Goal: Use online tool/utility: Utilize a website feature to perform a specific function

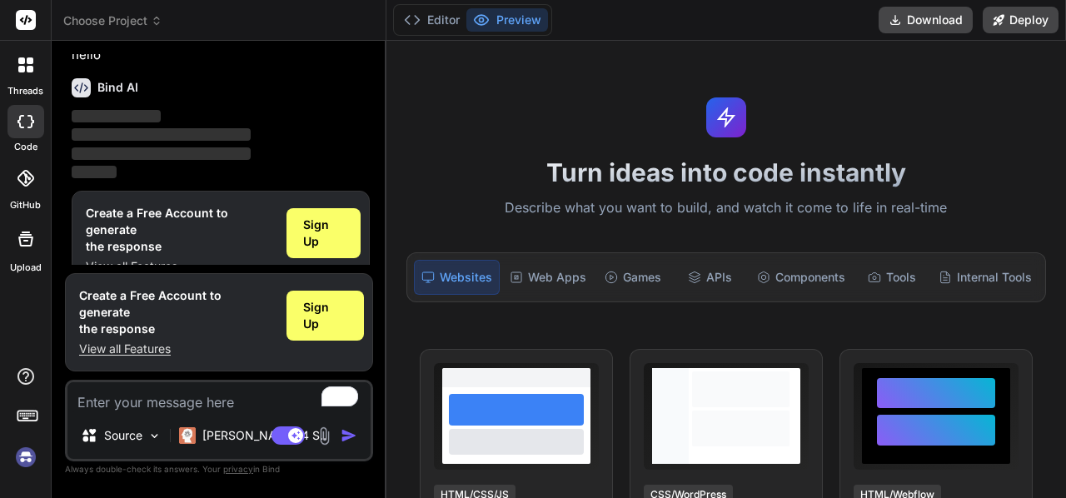
scroll to position [55, 0]
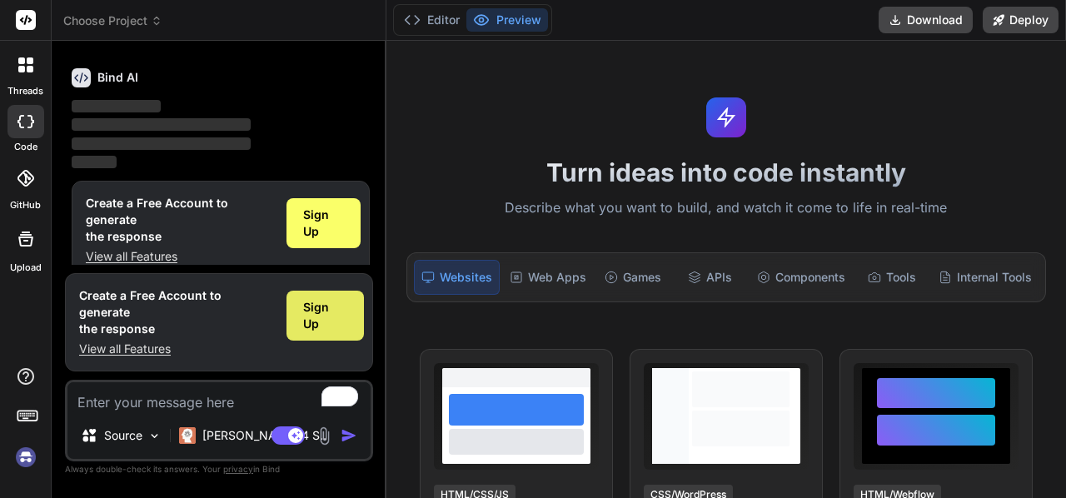
click at [337, 332] on span "Sign Up" at bounding box center [325, 315] width 44 height 33
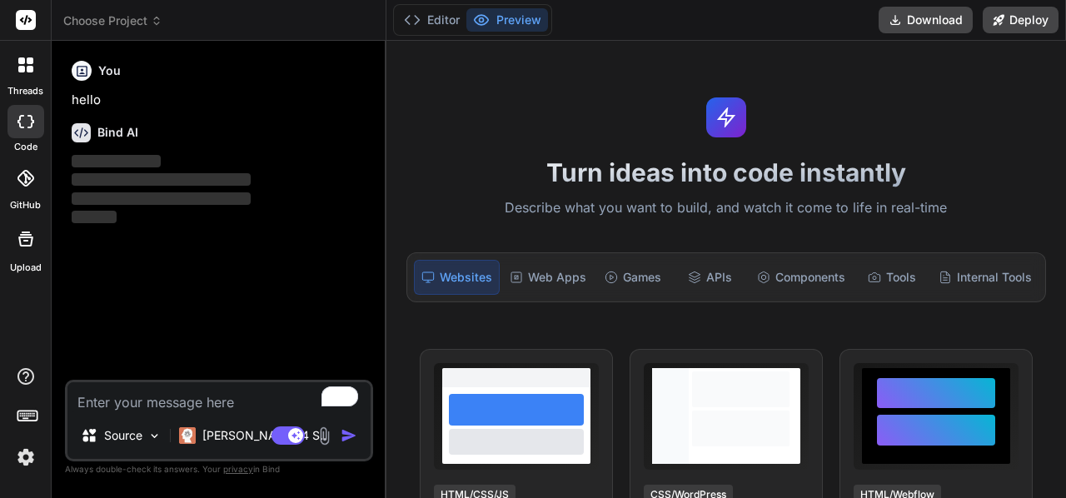
scroll to position [0, 0]
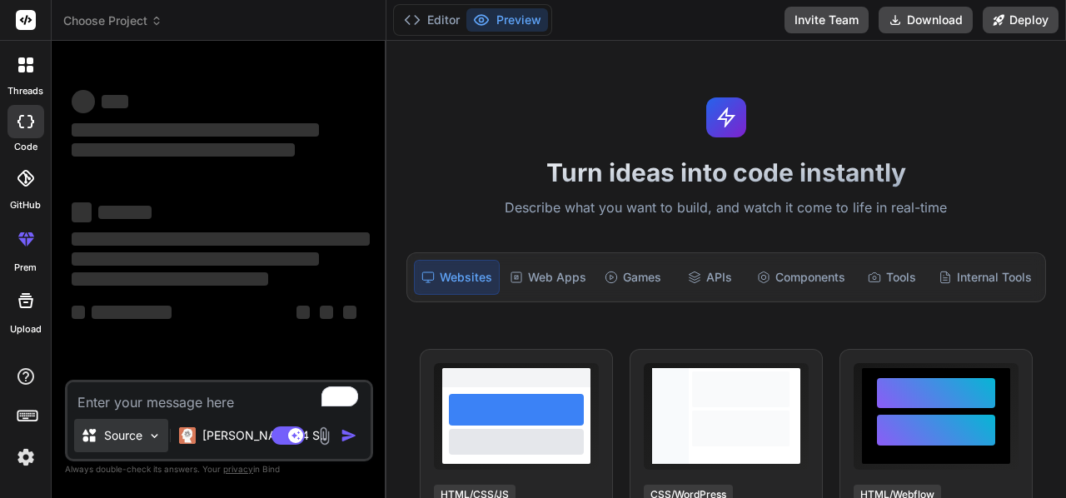
click at [154, 442] on img at bounding box center [154, 436] width 14 height 14
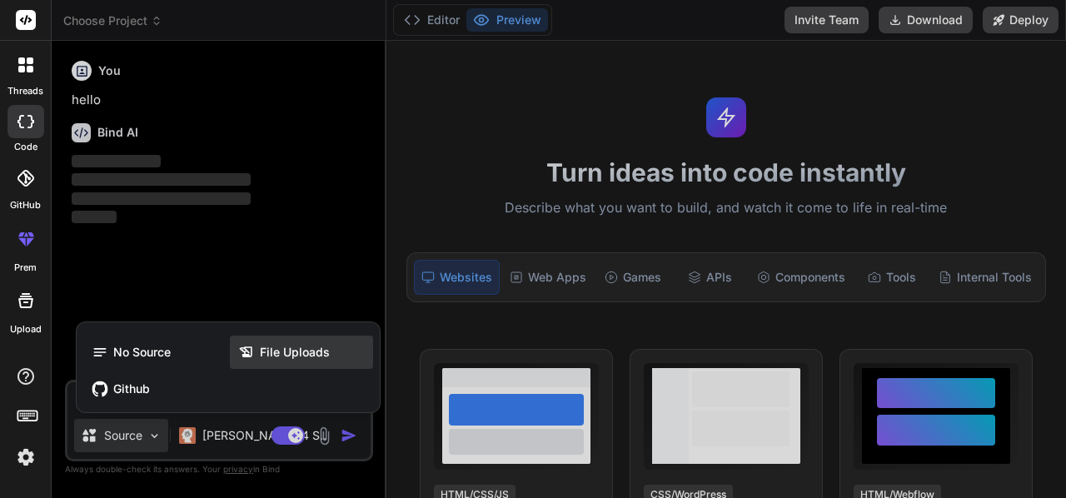
click at [280, 352] on span "File Uploads" at bounding box center [295, 352] width 70 height 17
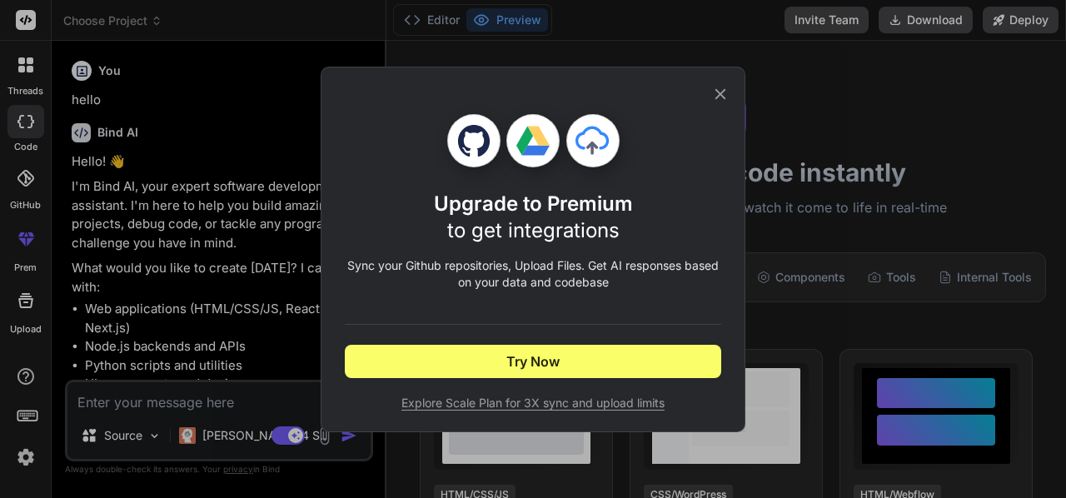
click at [726, 94] on icon at bounding box center [720, 94] width 18 height 18
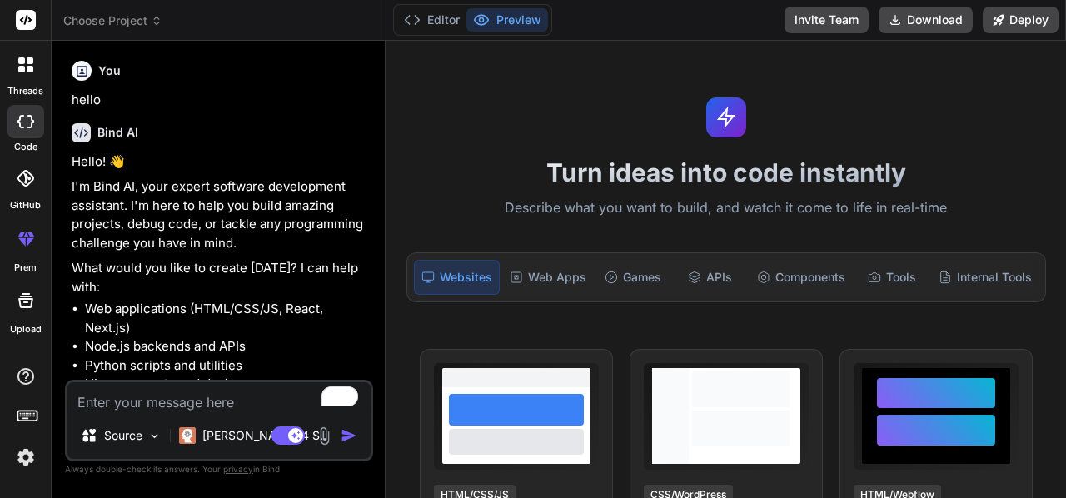
click at [325, 437] on img at bounding box center [324, 436] width 19 height 19
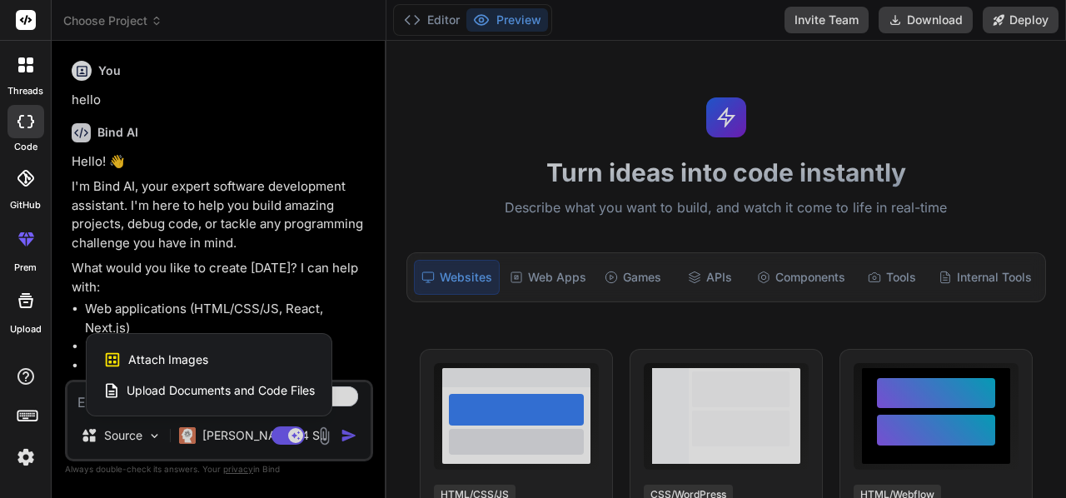
click at [223, 392] on span "Upload Documents and Code Files" at bounding box center [221, 390] width 188 height 17
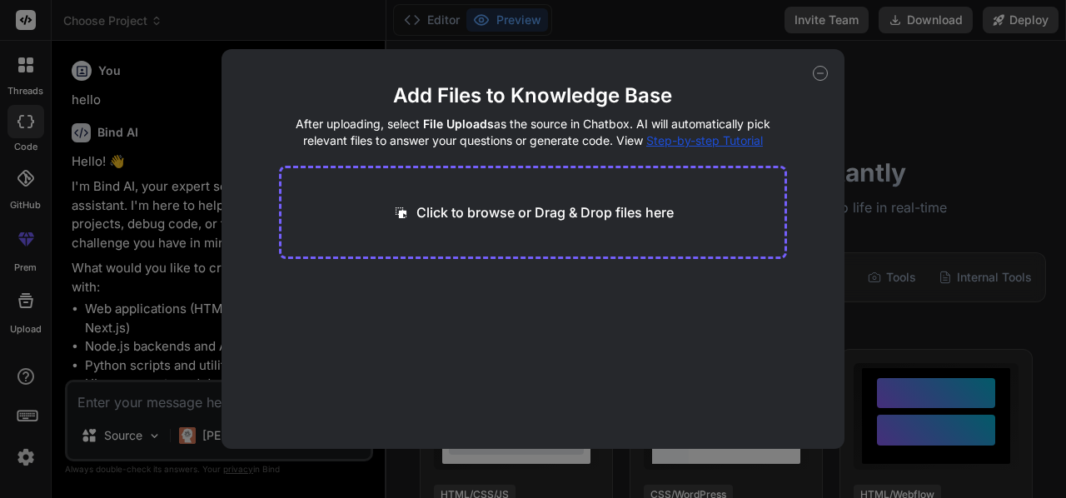
click at [525, 197] on div "Click to browse or Drag & Drop files here" at bounding box center [533, 212] width 509 height 93
click at [411, 212] on div "Click to browse or Drag & Drop files here" at bounding box center [533, 212] width 282 height 20
click at [826, 70] on icon at bounding box center [820, 73] width 15 height 15
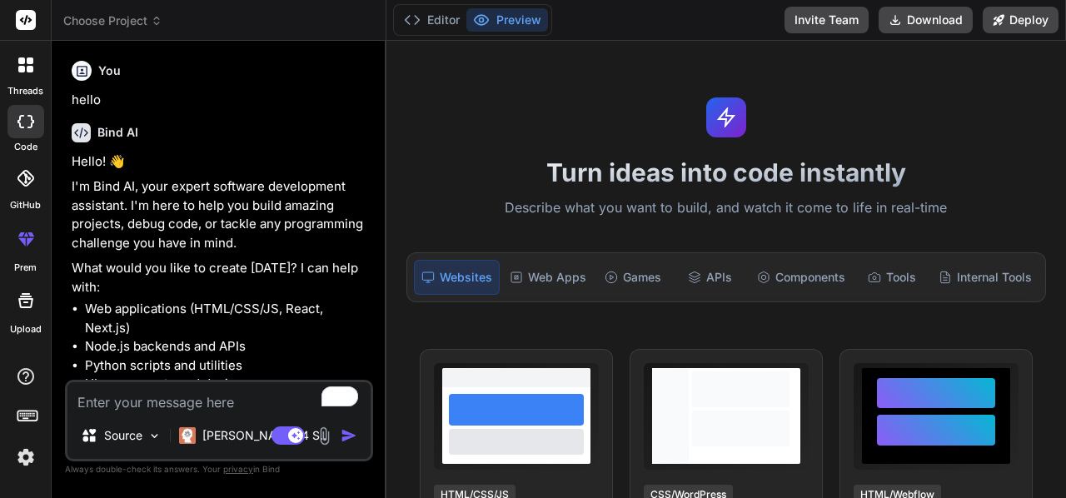
click at [327, 446] on div "Agent Mode. When this toggle is activated, AI automatically makes decisions, re…" at bounding box center [316, 436] width 96 height 20
click at [325, 441] on img at bounding box center [324, 436] width 19 height 19
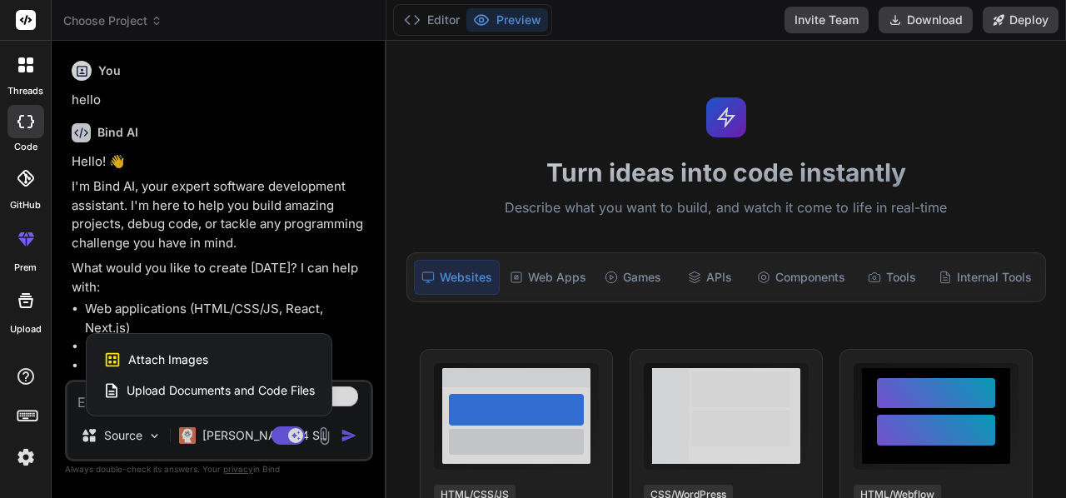
click at [220, 356] on div "Attach Images Image attachments are only supported in Claude and Gemini models." at bounding box center [209, 360] width 212 height 32
type textarea "x"
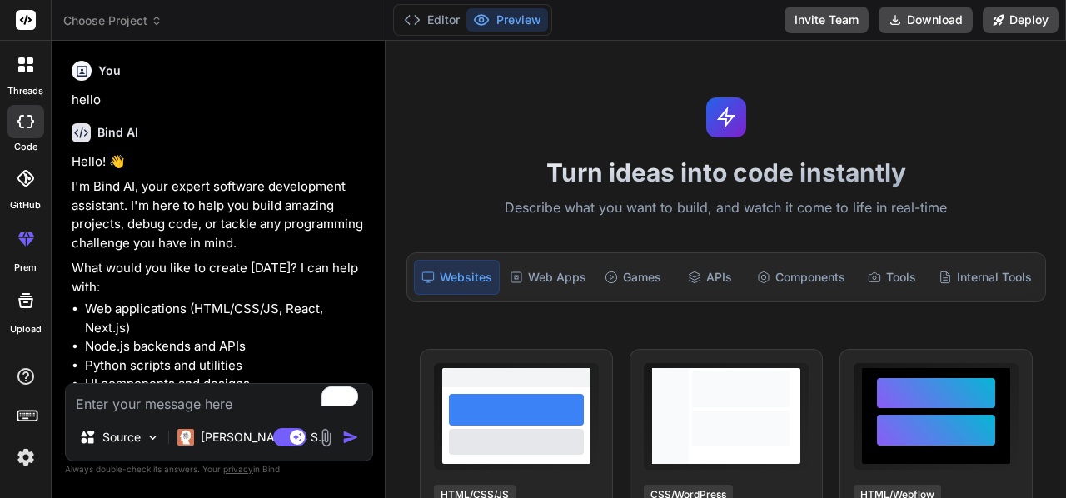
type input "C:\fakepath\الصفحة الرئيسية.PNG"
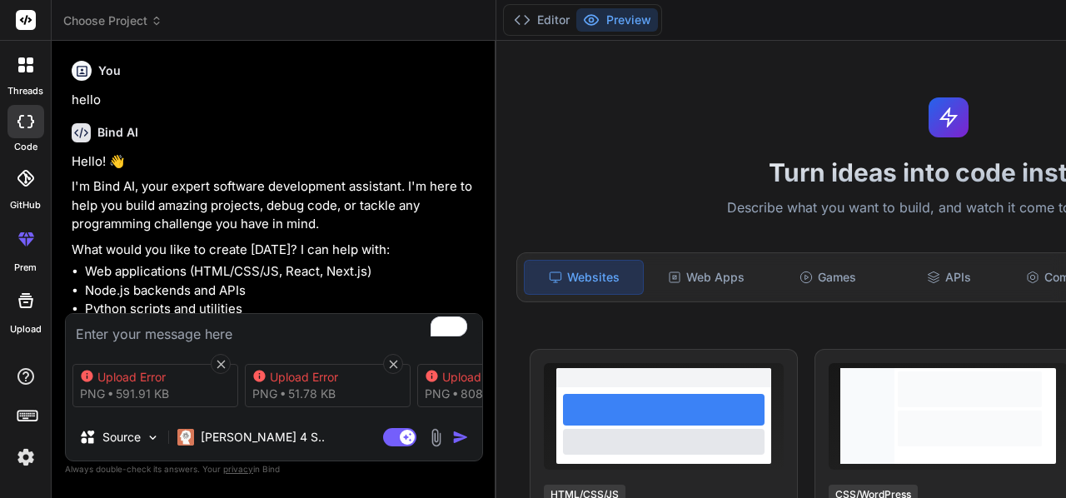
type textarea "x"
click at [255, 329] on textarea "To enrich screen reader interactions, please activate Accessibility in Grammarl…" at bounding box center [274, 329] width 417 height 30
paste textarea "lorem ips do sita cons ad elits doei 745% temporinci utlab etdol magnaa enima m…"
type textarea "lorem ips do sita cons ad elits doei 745% temporinci utlab etdol magnaa enima m…"
type textarea "x"
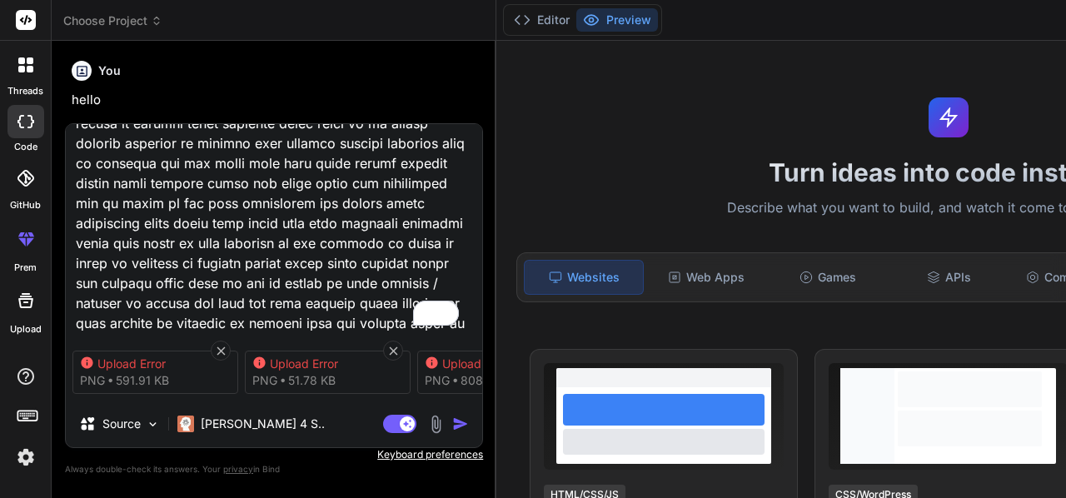
type textarea "lorem ips do sita cons ad elits doei 745% temporinci utlab etdol magnaa enima m…"
click at [467, 424] on img "button" at bounding box center [460, 424] width 17 height 17
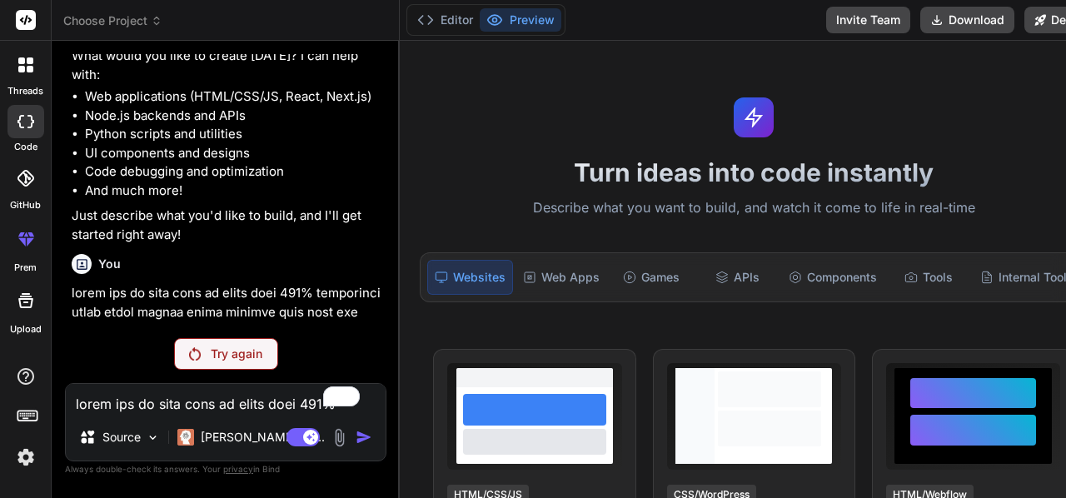
scroll to position [55, 0]
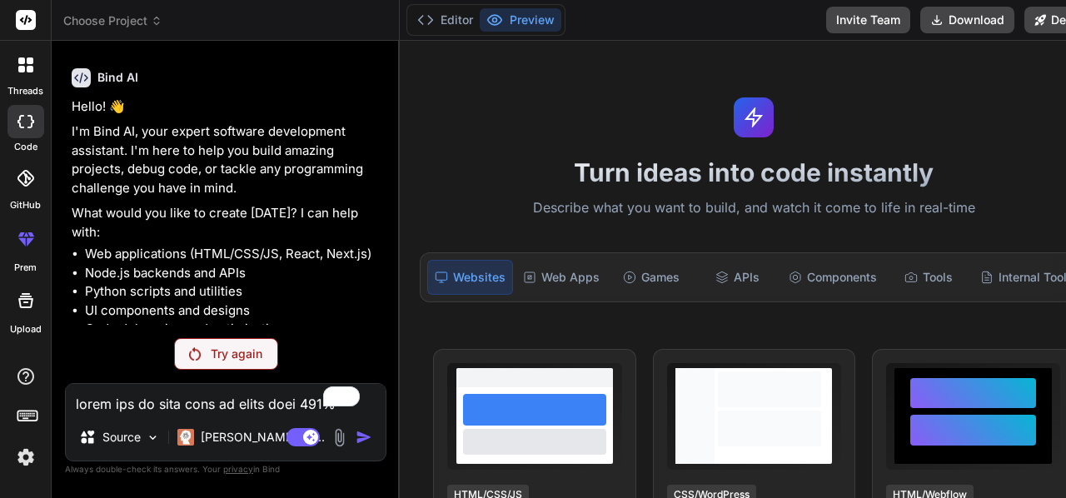
click at [235, 357] on p "Try again" at bounding box center [237, 354] width 52 height 17
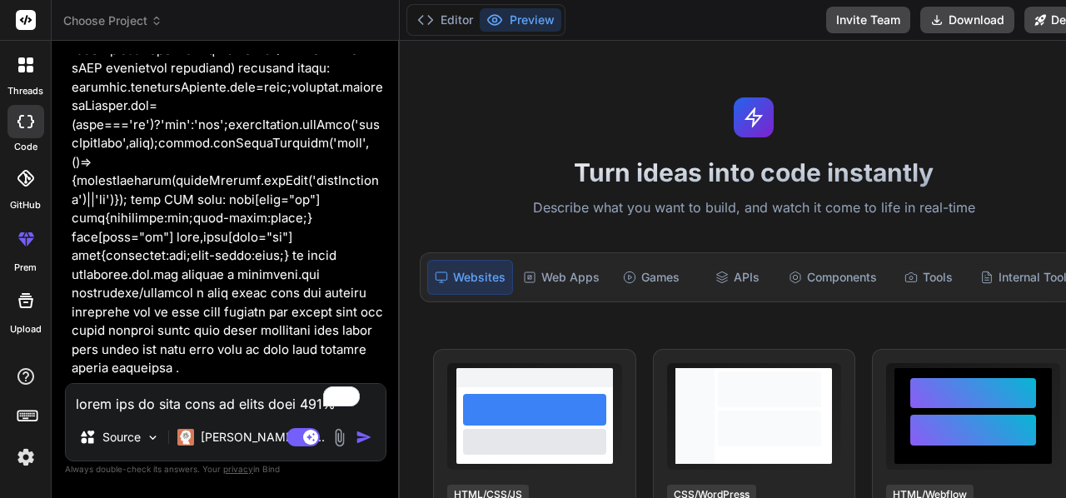
scroll to position [2178, 0]
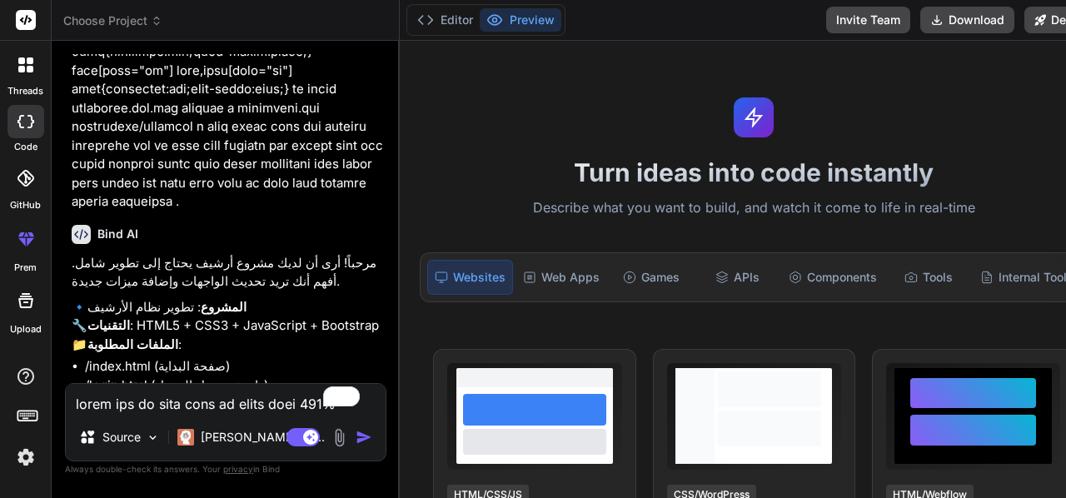
click at [330, 431] on img at bounding box center [339, 437] width 19 height 19
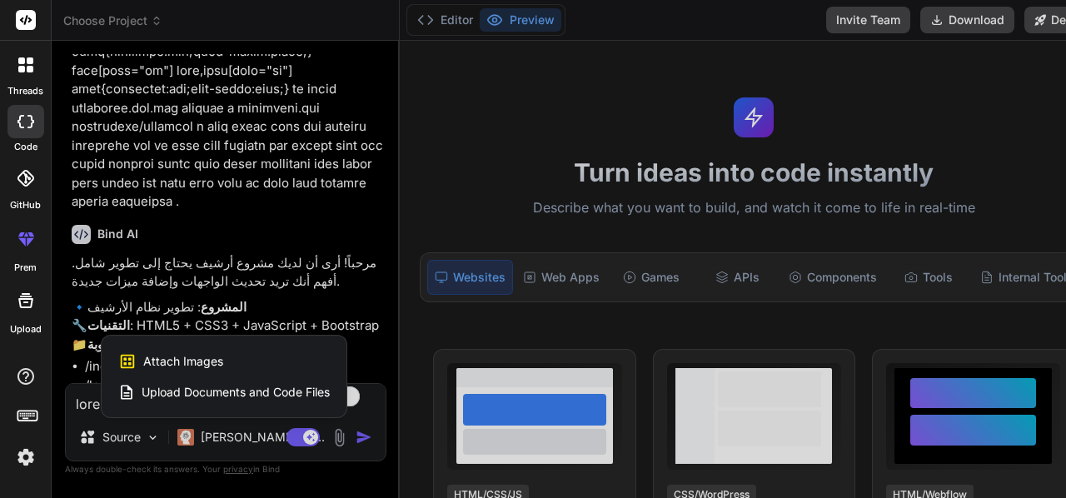
click at [238, 360] on div "Attach Images Image attachments are only supported in Claude and Gemini models." at bounding box center [224, 362] width 212 height 32
type textarea "x"
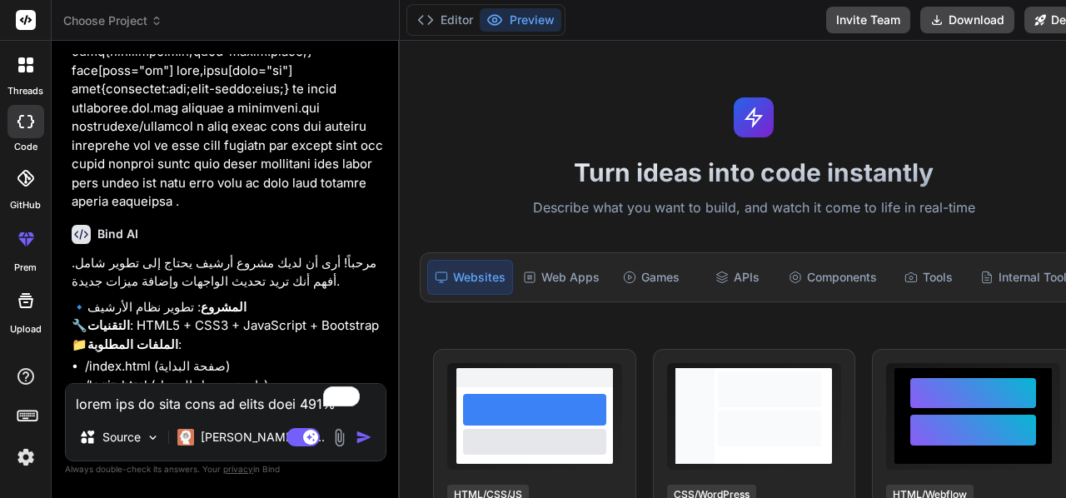
type input "C:\fakepath\الصفحة الرئيسية.PNG"
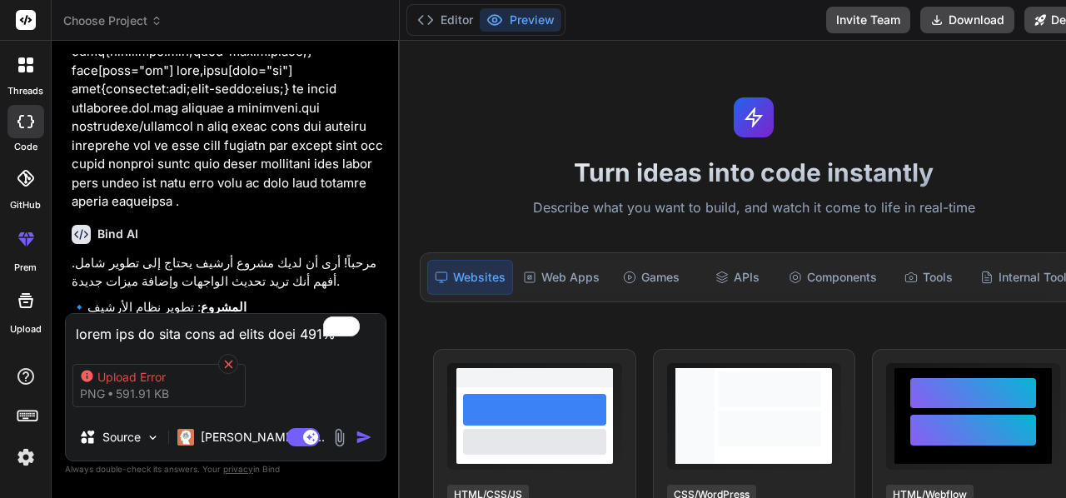
click at [232, 359] on icon at bounding box center [229, 364] width 14 height 14
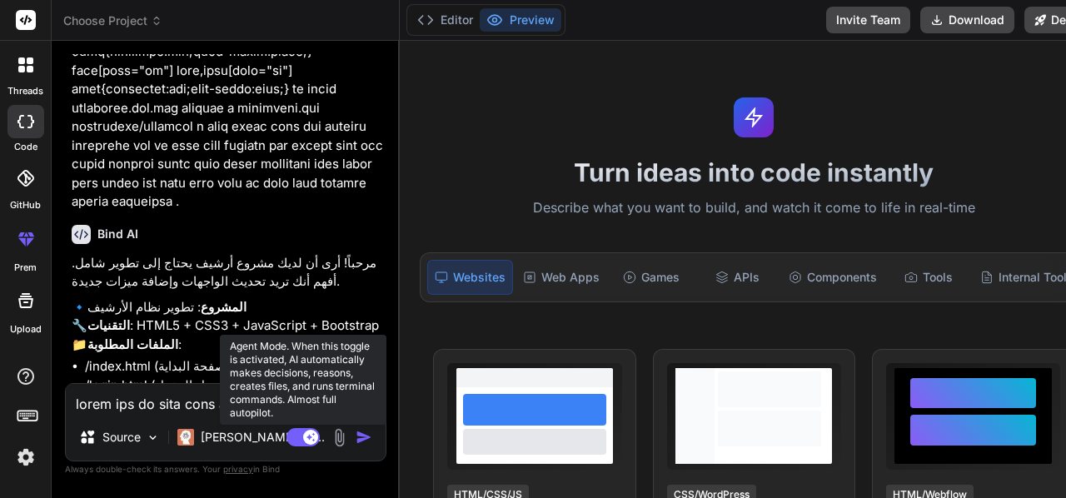
click at [303, 436] on rect at bounding box center [310, 437] width 15 height 15
click at [303, 434] on rect at bounding box center [303, 437] width 33 height 18
click at [303, 434] on rect at bounding box center [310, 437] width 15 height 15
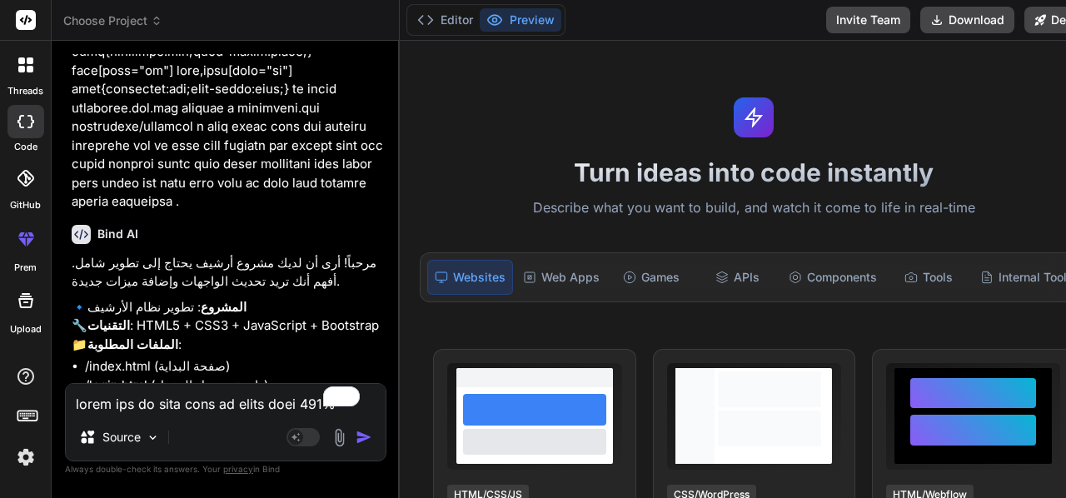
click at [330, 431] on img at bounding box center [339, 437] width 19 height 19
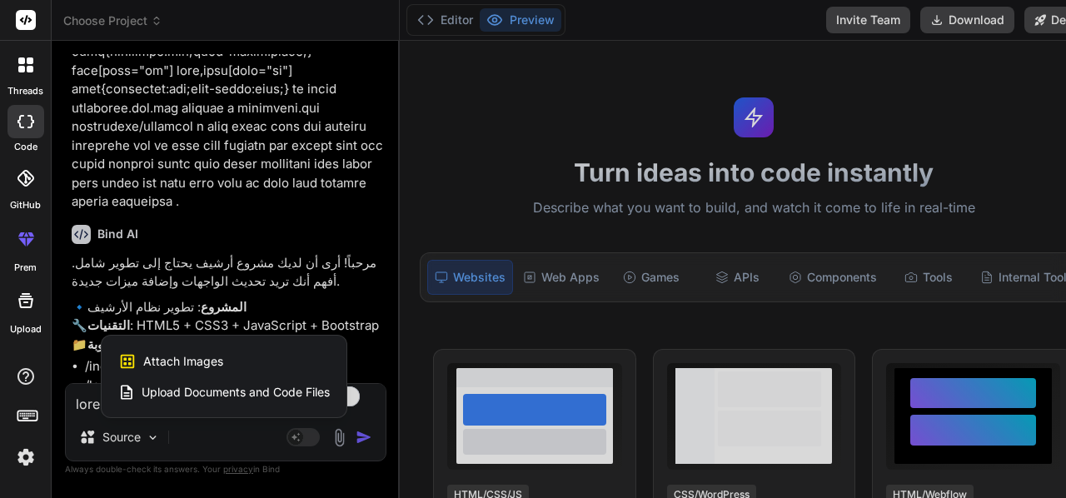
click at [198, 351] on div "Attach Images Image attachments are only supported in Claude and Gemini models." at bounding box center [224, 362] width 212 height 32
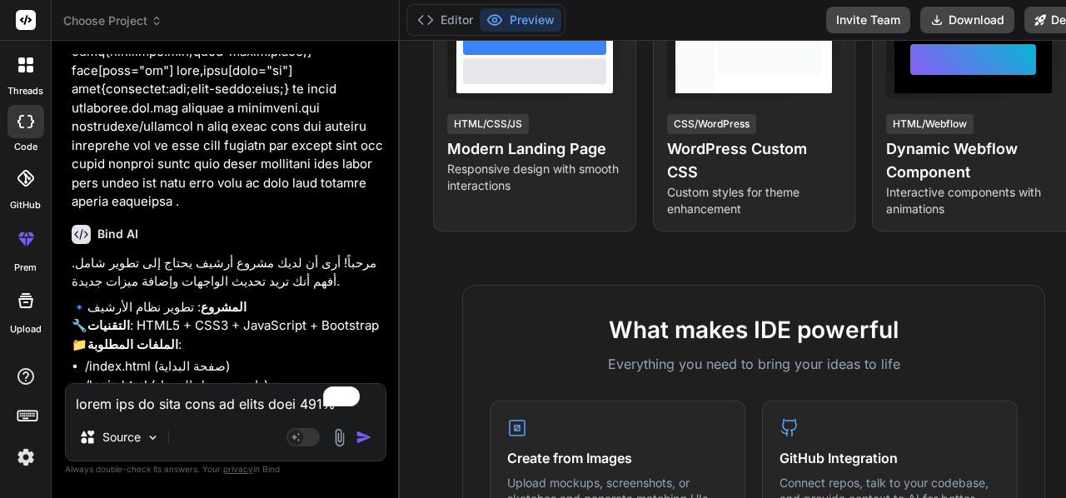
scroll to position [0, 0]
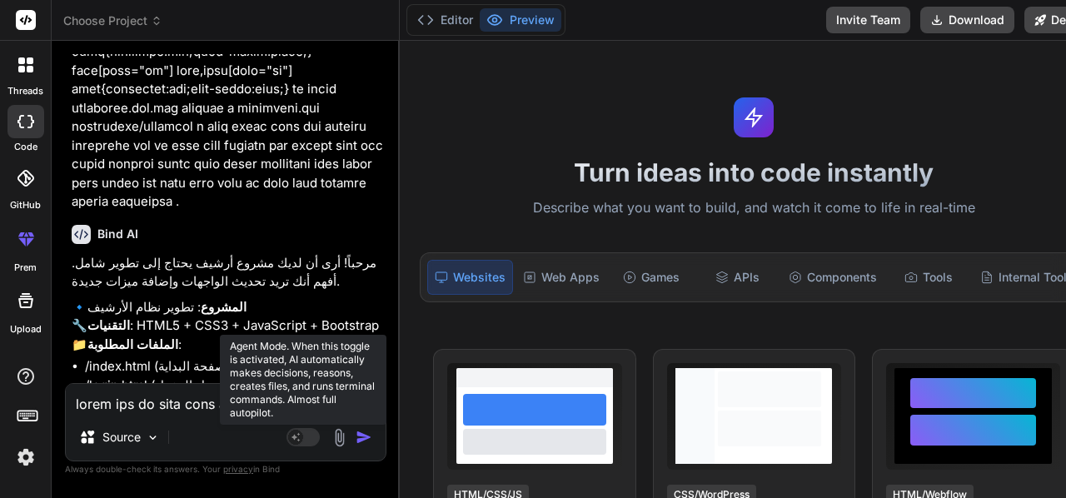
click at [295, 437] on rect at bounding box center [303, 437] width 33 height 18
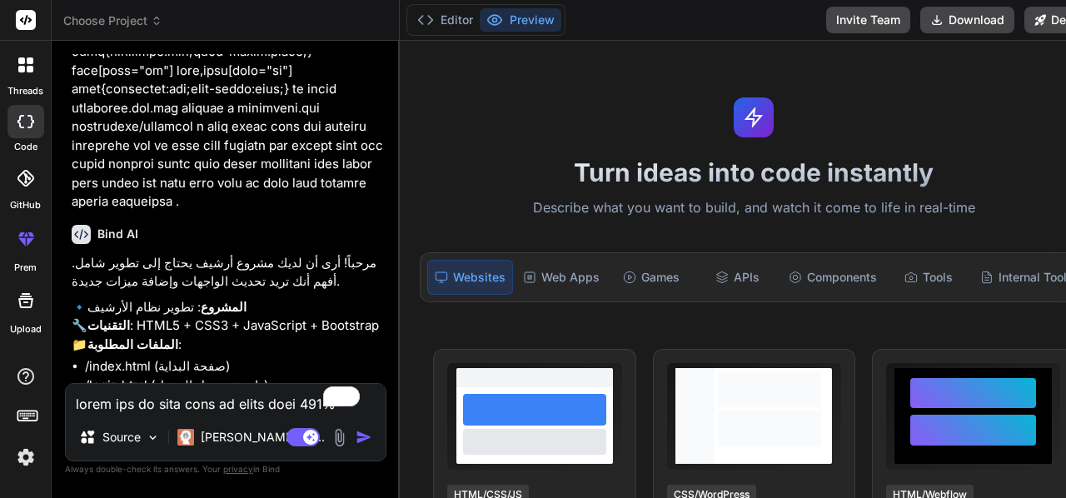
click at [330, 437] on img at bounding box center [339, 437] width 19 height 19
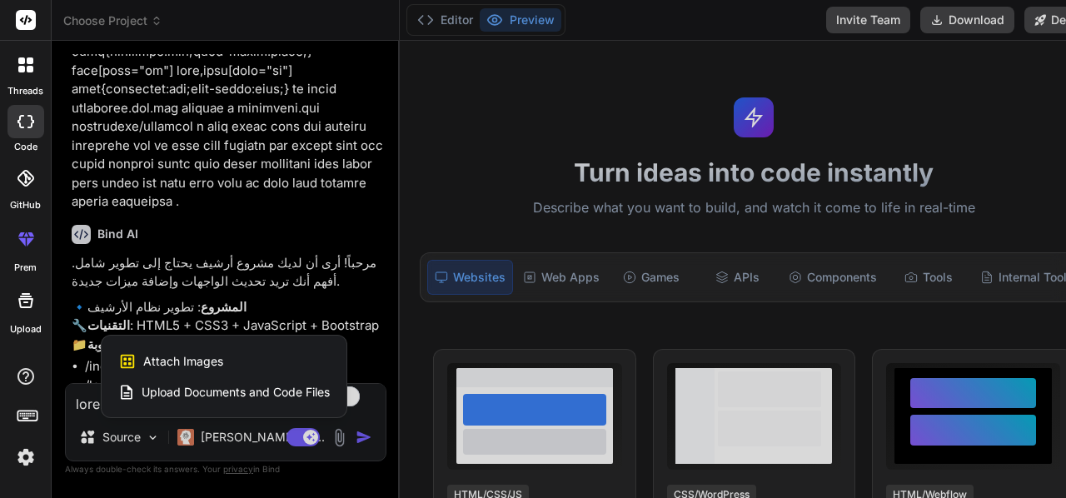
click at [227, 361] on div "Attach Images Image attachments are only supported in Claude and Gemini models." at bounding box center [224, 362] width 212 height 32
type textarea "x"
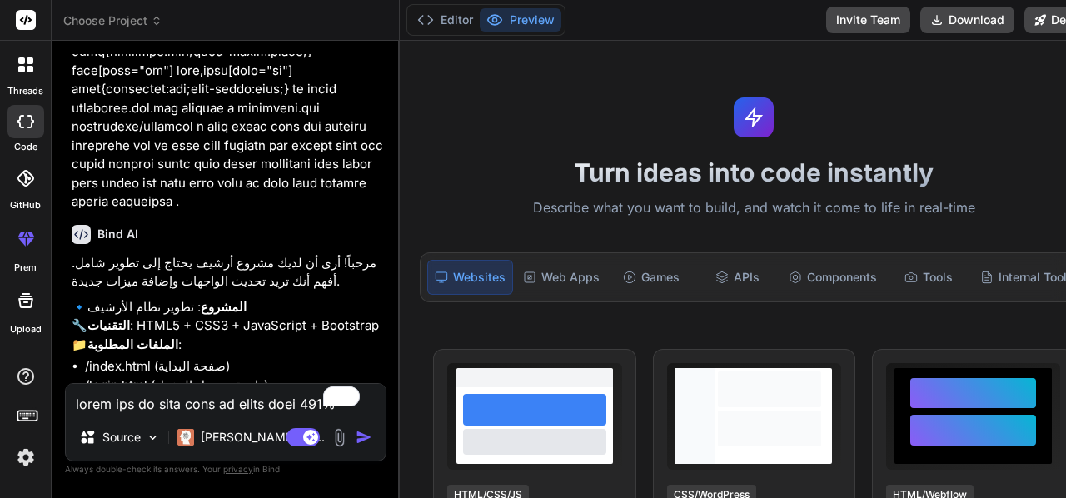
click at [252, 397] on textarea "To enrich screen reader interactions, please activate Accessibility in Grammarl…" at bounding box center [226, 399] width 320 height 30
type textarea "ل"
type textarea "x"
type textarea "لا"
type textarea "x"
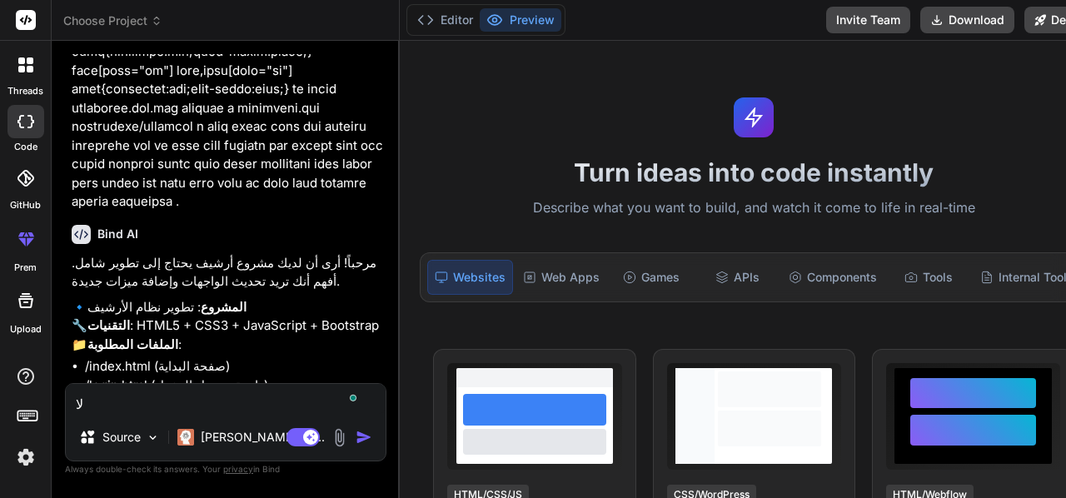
type textarea "لا"
type textarea "x"
type textarea "لا ي"
type textarea "x"
type textarea "لا يم"
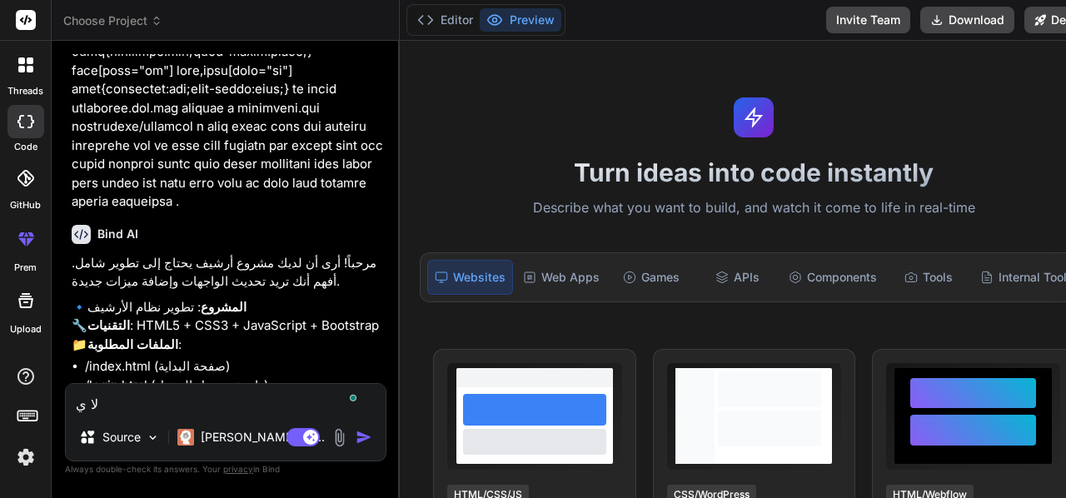
type textarea "x"
type textarea "لا يمك"
type textarea "x"
type textarea "لا يمكن"
type textarea "x"
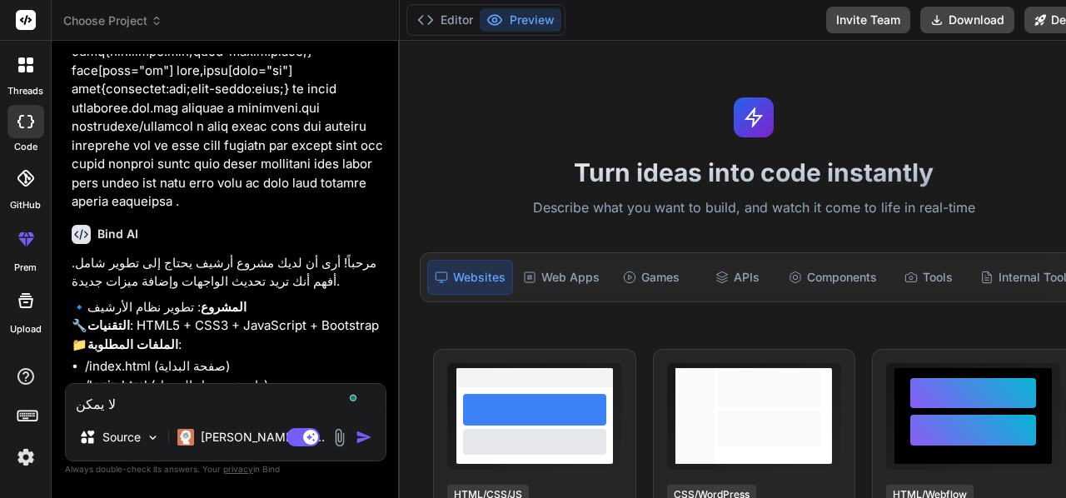
type textarea "لا يمكنن"
type textarea "x"
type textarea "لا يمكنني"
type textarea "x"
type textarea "لا يمكنني"
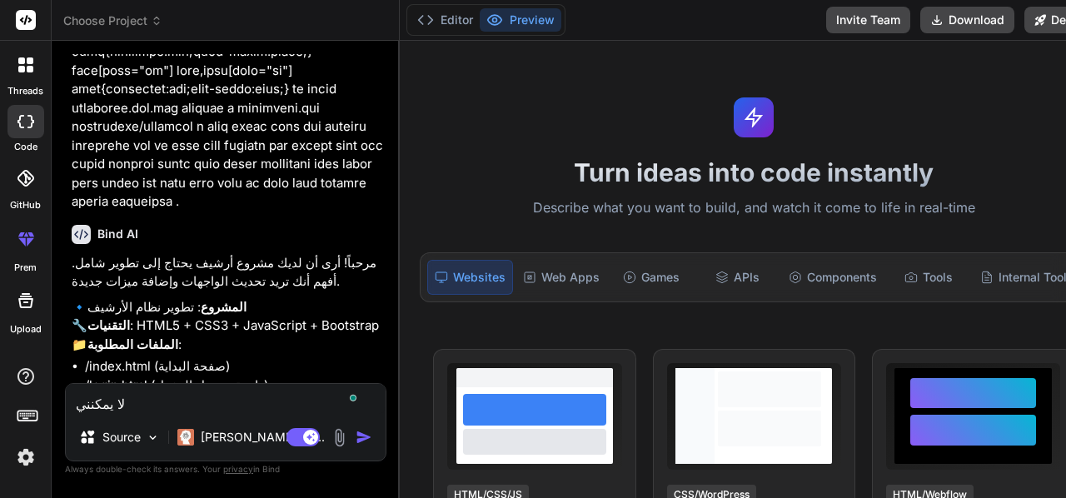
type textarea "x"
type textarea "لا يمكنني ا"
type textarea "x"
type textarea "لا يمكنني اض"
type textarea "x"
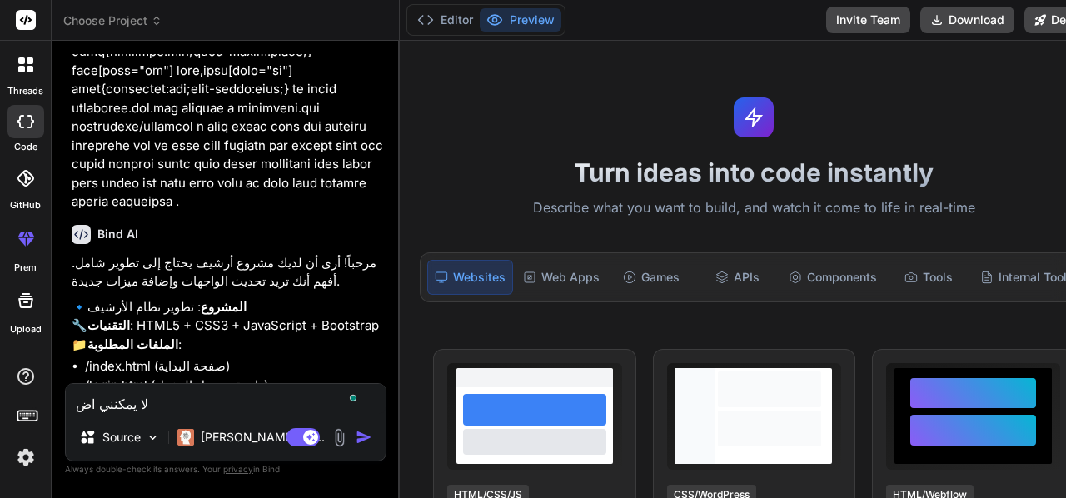
type textarea "لا يمكنني اضا"
type textarea "x"
type textarea "لا يمكنني اضاف"
type textarea "x"
type textarea "لا يمكنني اضافة"
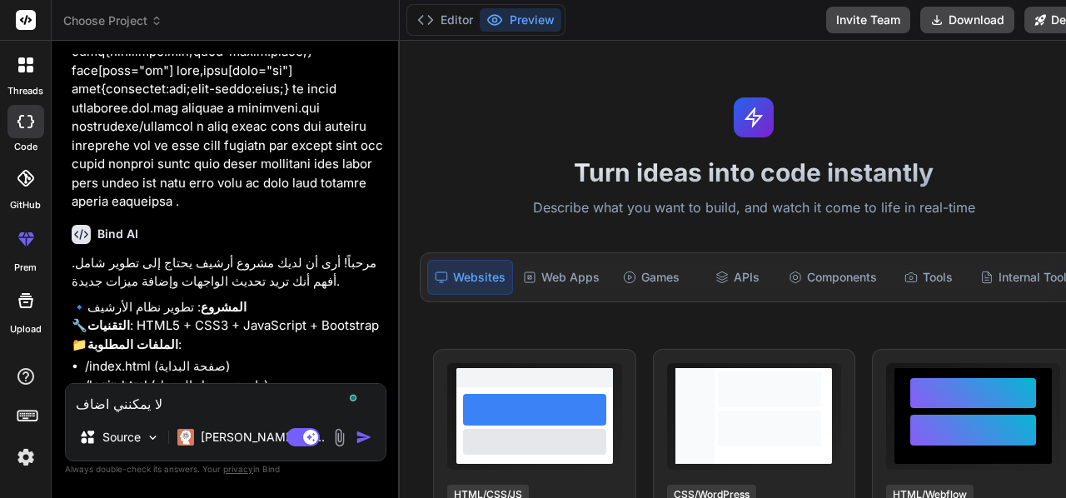
type textarea "x"
type textarea "لا يمكنني اضافة"
type textarea "x"
type textarea "لا يمكنني اضافة ا"
type textarea "x"
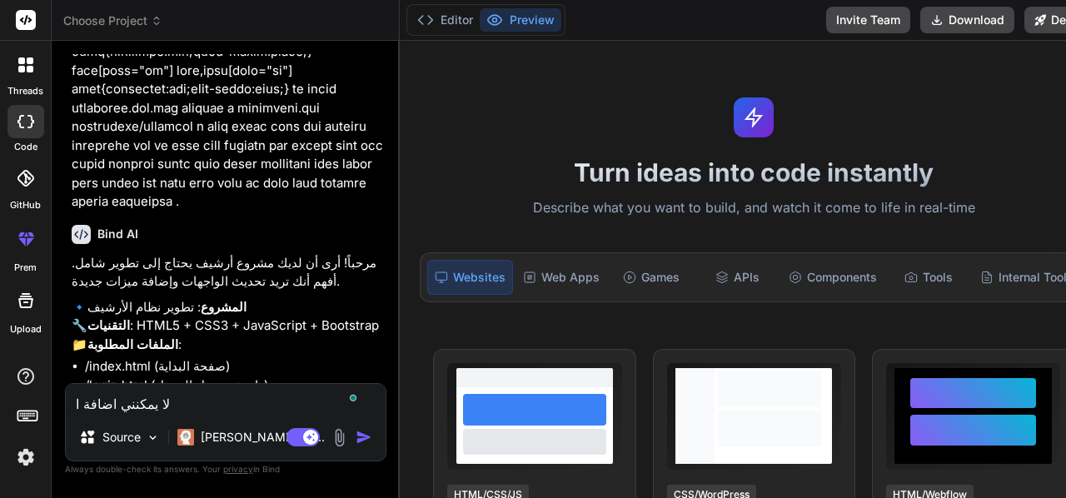
type textarea "لا يمكنني اضافة ال"
type textarea "x"
type textarea "لا يمكنني اضافة الصث"
type textarea "x"
type textarea "لا يمكنني اضافة الصثو"
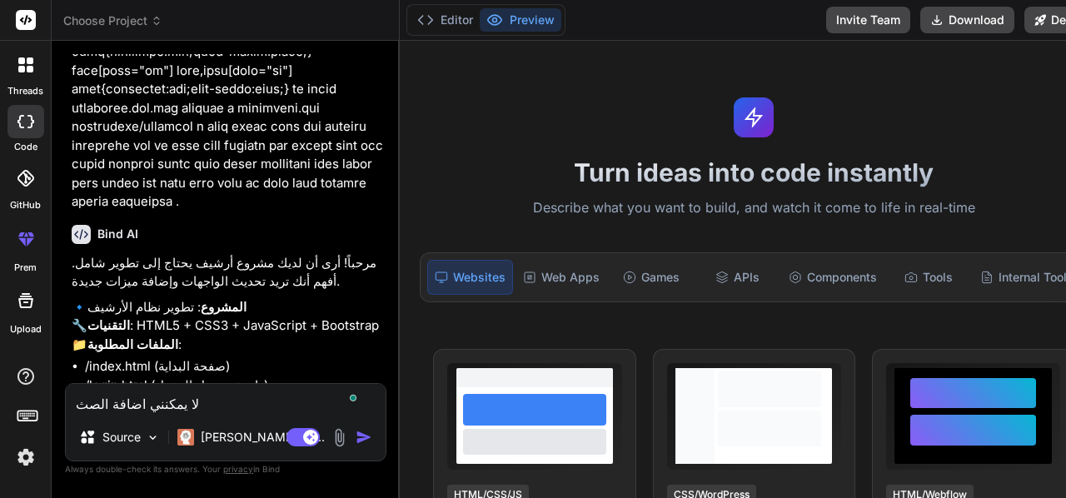
type textarea "x"
type textarea "لا يمكنني اضافة الصثور"
type textarea "x"
type textarea "لا يمكنني اضافة الصثو"
type textarea "x"
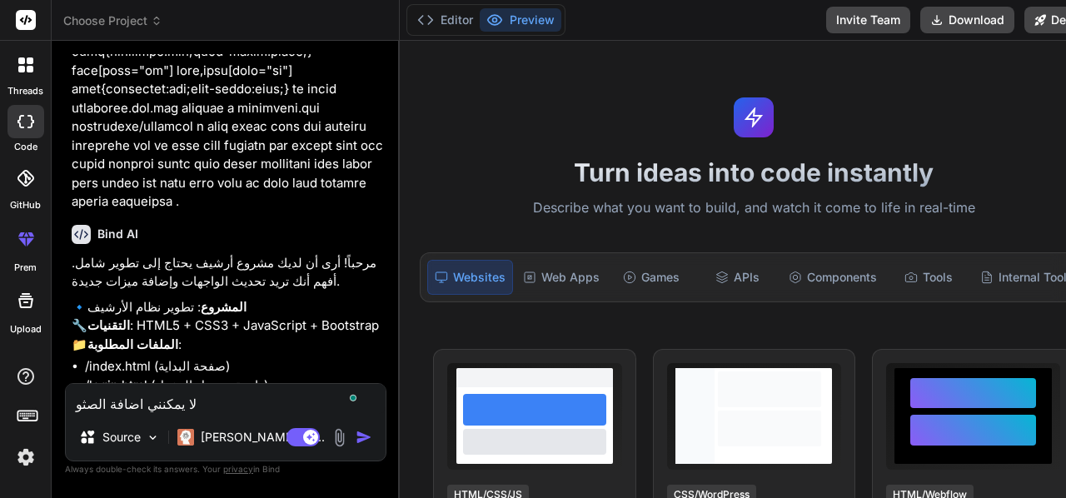
type textarea "لا يمكنني اضافة الصث"
type textarea "x"
type textarea "لا يمكنني اضافة الص"
type textarea "x"
type textarea "لا يمكنني اضافة الصو"
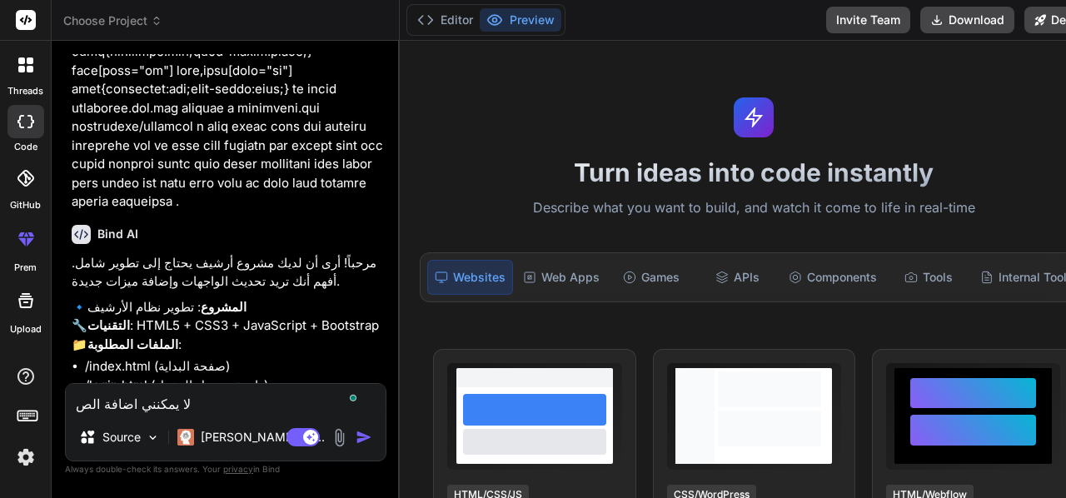
type textarea "x"
type textarea "لا يمكنني اضافة الصور"
type textarea "x"
type textarea "لا يمكنني اضافة الصور"
type textarea "x"
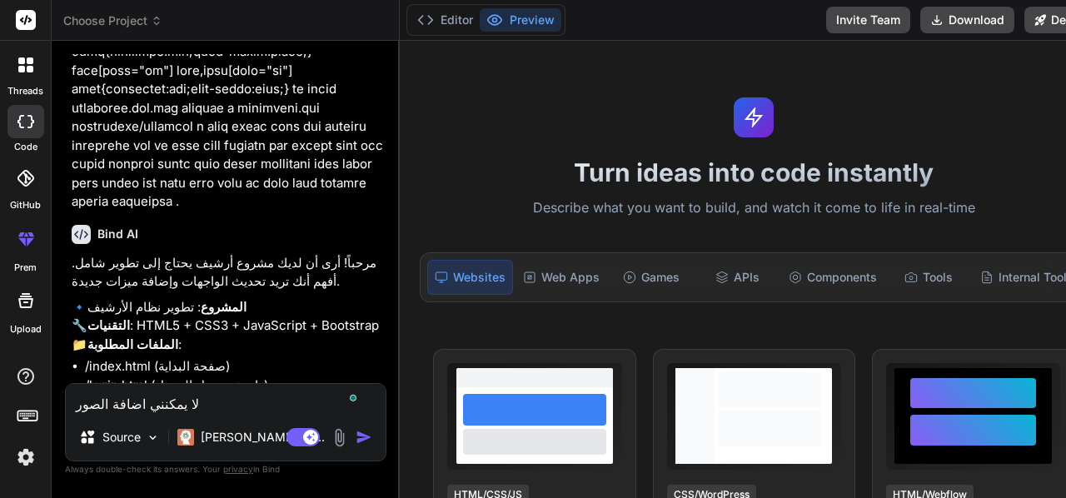
type textarea "لا يمكنني اضافة الصور ل"
type textarea "x"
type textarea "لا يمكنني اضافة الصور لا"
type textarea "x"
type textarea "لا يمكنني اضافة الصور لا"
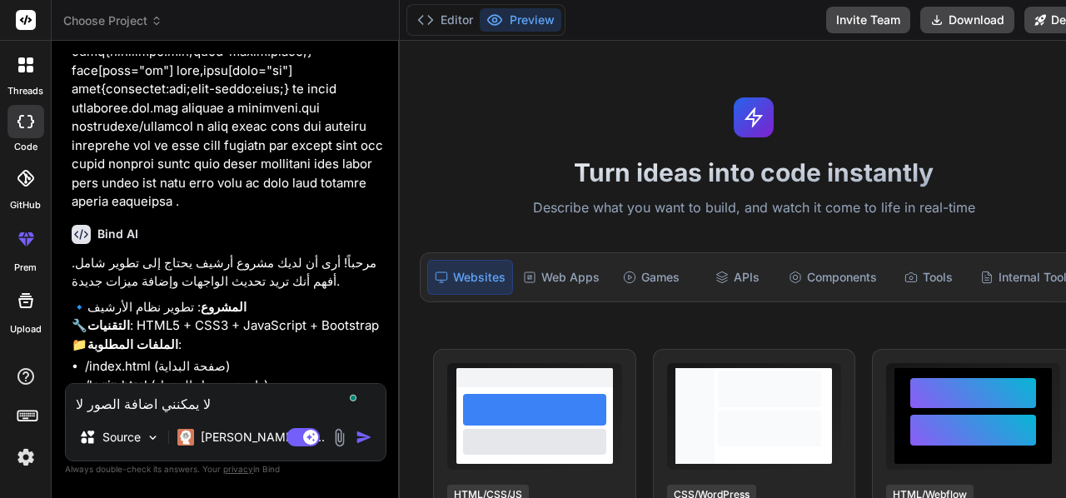
type textarea "x"
type textarea "لا يمكنني اضافة الصور لا ا"
type textarea "x"
type textarea "لا يمكنني اضافة الصور لا اد"
type textarea "x"
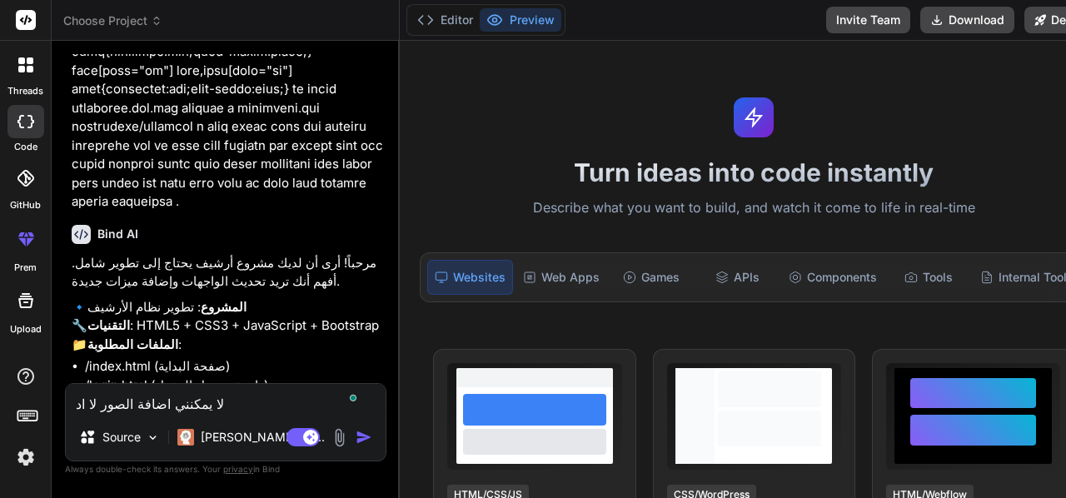
type textarea "لا يمكنني اضافة الصور لا ادر"
type textarea "x"
type textarea "لا يمكنني اضافة الصور لا ادري"
type textarea "x"
type textarea "لا يمكنني اضافة الصور لا ادري"
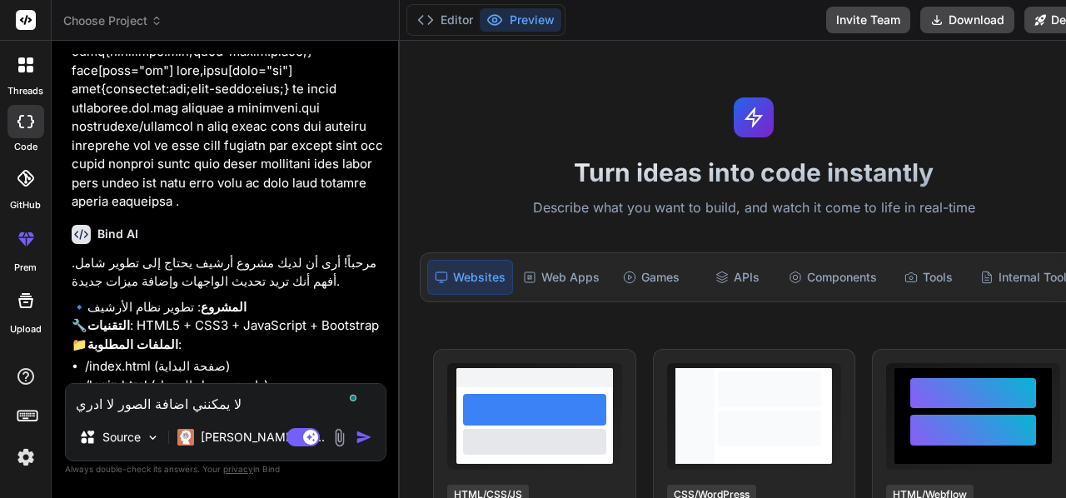
type textarea "x"
type textarea "لا يمكنني اضافة الصور لا ادري ل"
type textarea "x"
type textarea "لا يمكنني اضافة الصور لا ادري لم"
type textarea "x"
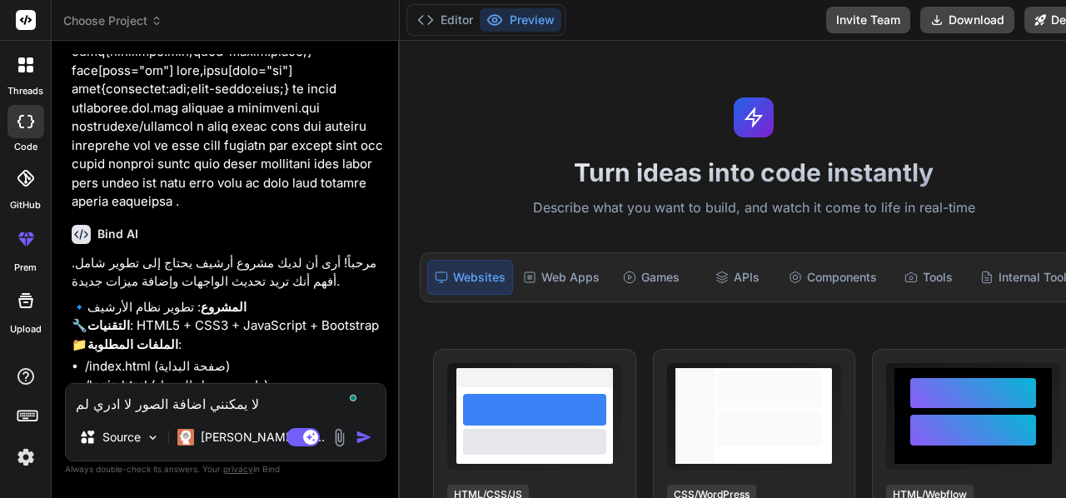
type textarea "لا يمكنني اضافة الصور لا ادري لما"
type textarea "x"
type textarea "لا يمكنني اضافة الصور لا ادري لماذ"
type textarea "x"
type textarea "لا يمكنني اضافة الصور لا ادري لماذا"
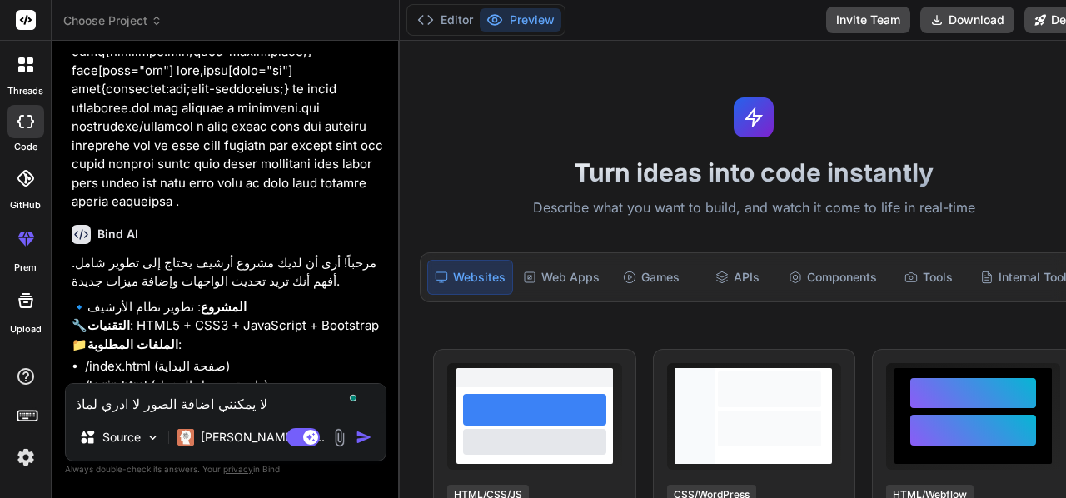
type textarea "x"
type textarea "لا يمكنني اضافة الصور لا ادري لماذا"
type textarea "x"
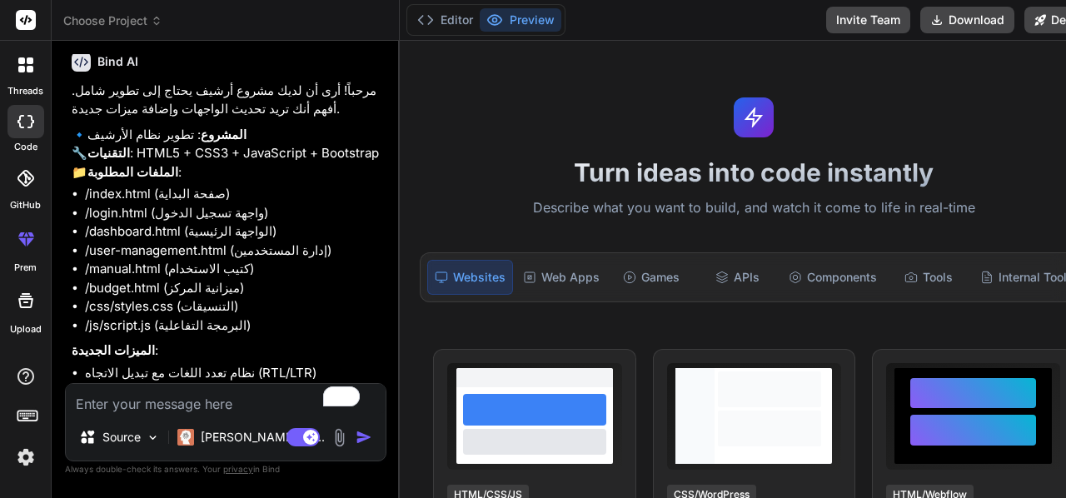
type textarea "x"
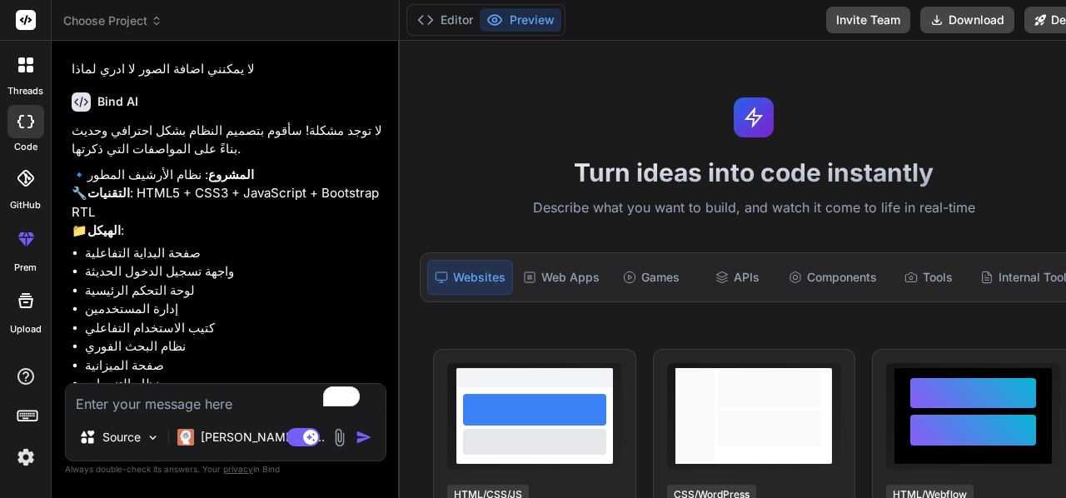
scroll to position [2940, 0]
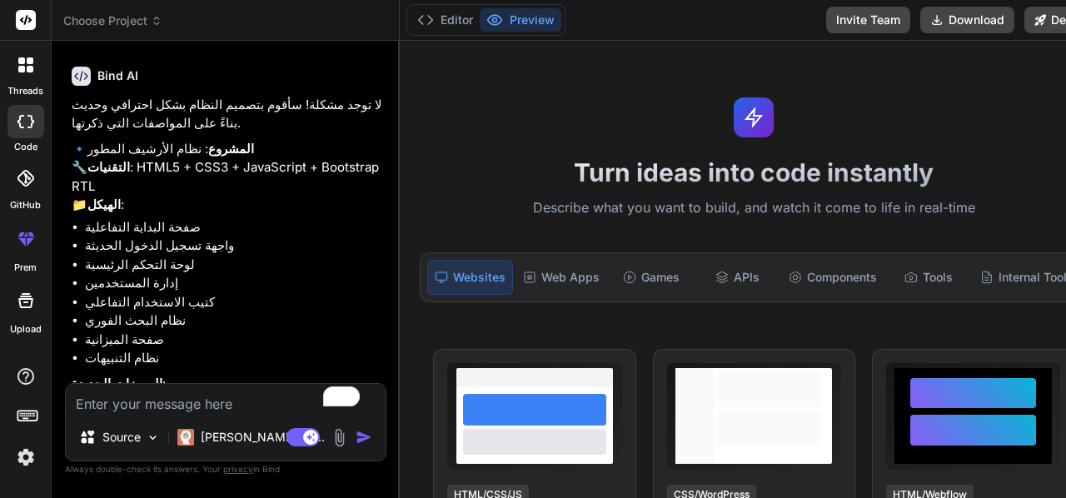
type textarea "ن"
type textarea "x"
type textarea "نع"
type textarea "x"
type textarea "نعم"
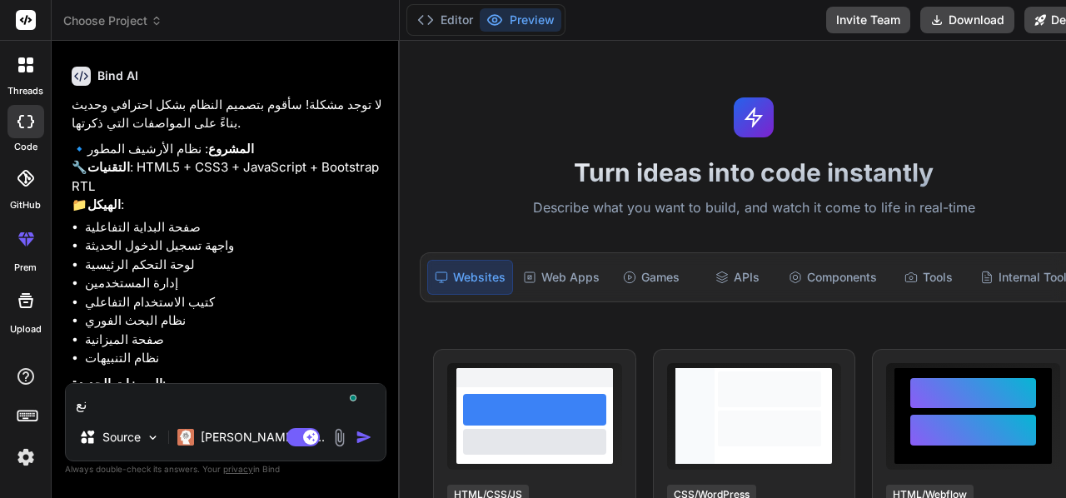
type textarea "x"
type textarea "نعم"
type textarea "x"
type textarea "نعم م"
type textarea "x"
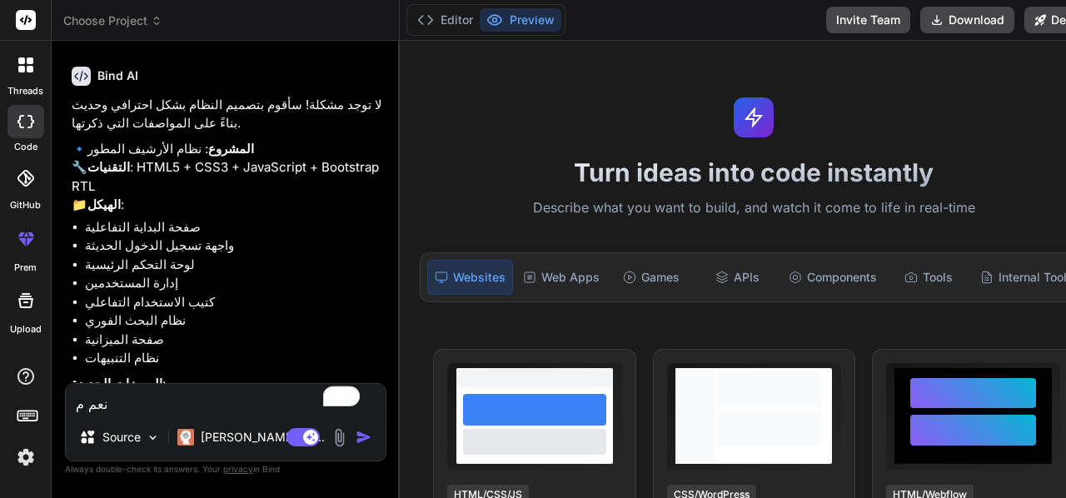
type textarea "نعم مع"
type textarea "x"
type textarea "نعم مع"
type textarea "x"
type textarea "نعم مع ا"
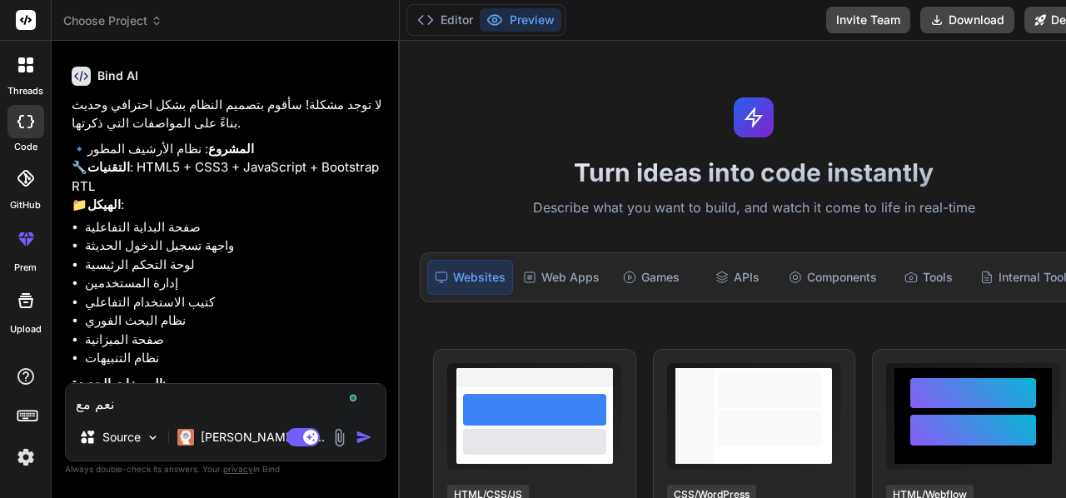
type textarea "x"
type textarea "نعم مع اض"
type textarea "x"
type textarea "نعم مع اضا"
type textarea "x"
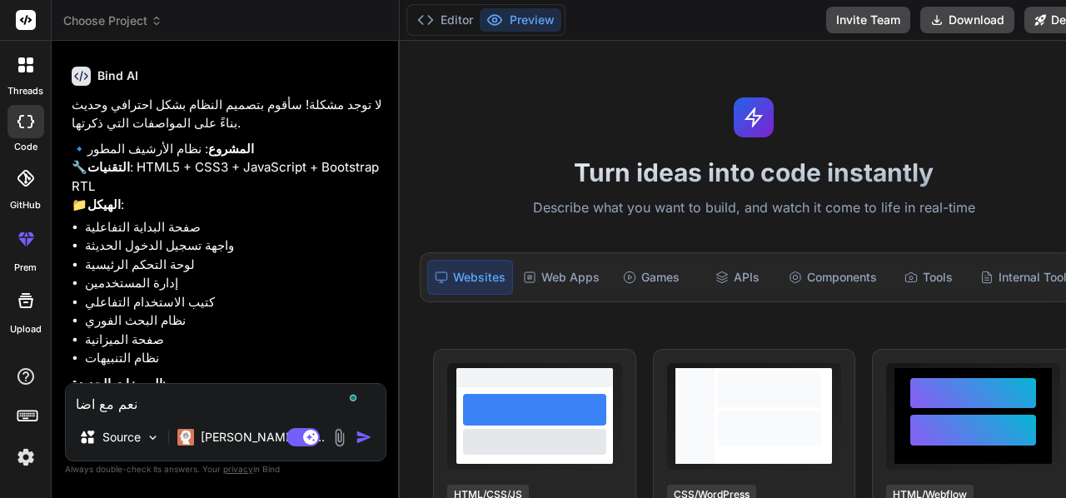
type textarea "نعم مع اضاف"
type textarea "x"
type textarea "نعم مع اضافة"
type textarea "x"
type textarea "نعم مع اضافة"
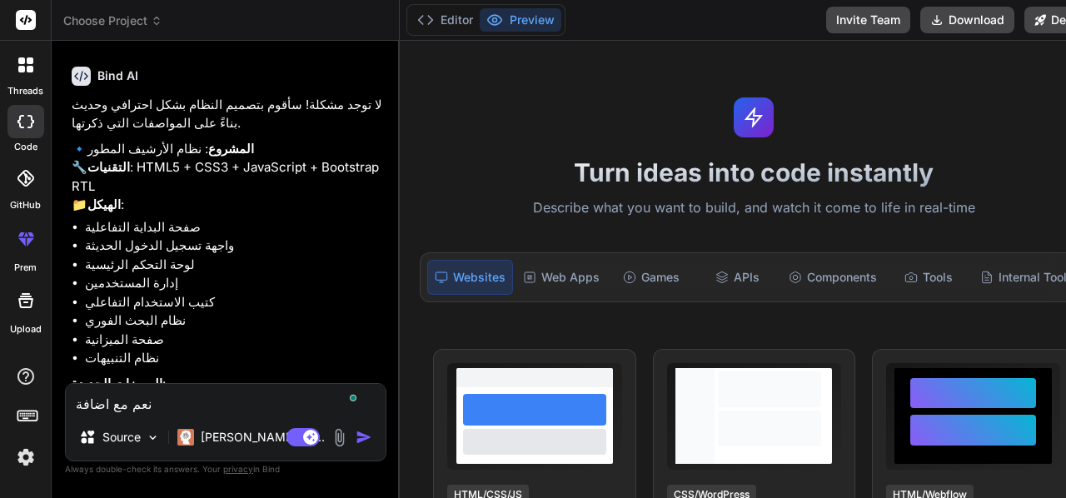
type textarea "x"
click at [176, 400] on textarea "نعم مع اضافة" at bounding box center [226, 399] width 320 height 30
type textarea "نعم مع اضافة"
type textarea "x"
type textarea "نعم مع اضاف"
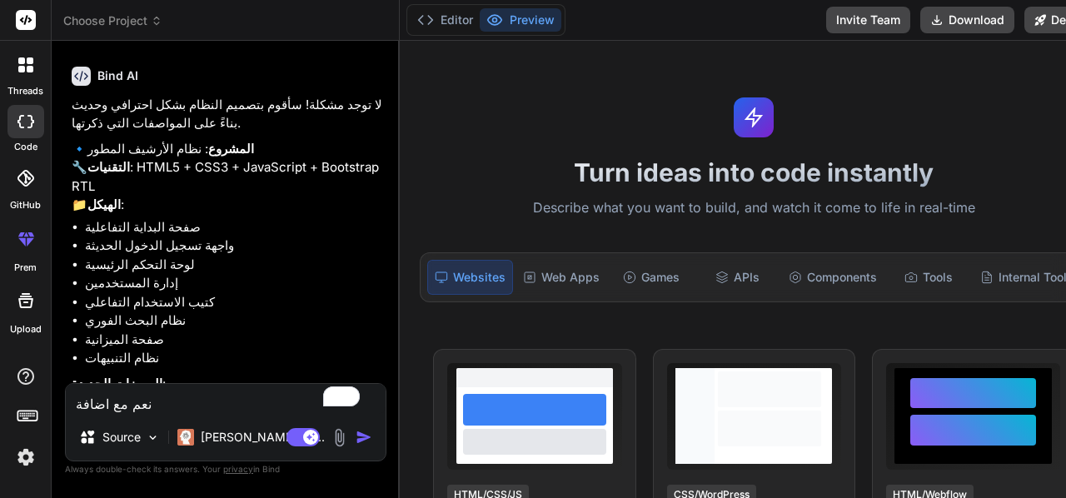
type textarea "x"
type textarea "نعم مع اضا"
type textarea "x"
type textarea "نعم مع اض"
type textarea "x"
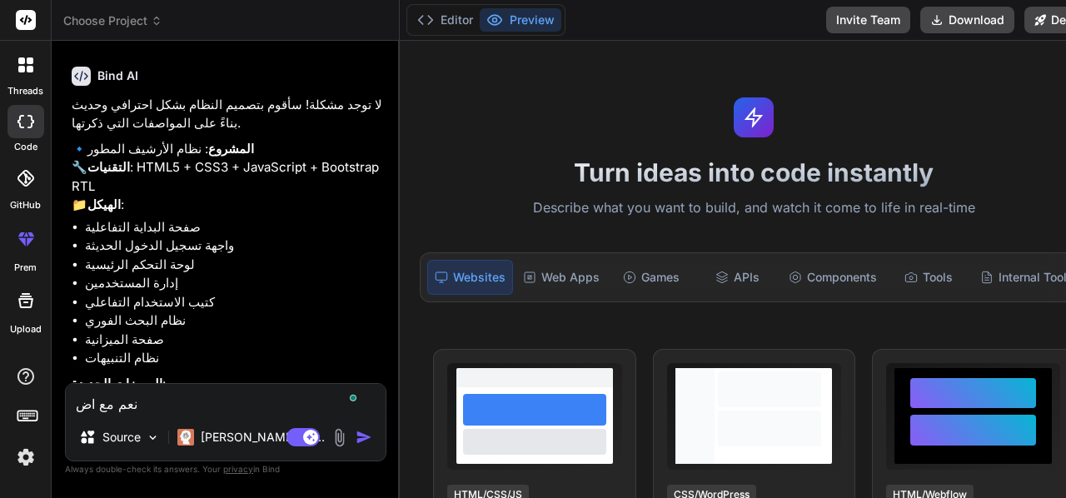
type textarea "نعم مع ا"
type textarea "x"
type textarea "نعم مع"
type textarea "x"
type textarea "نعم مع"
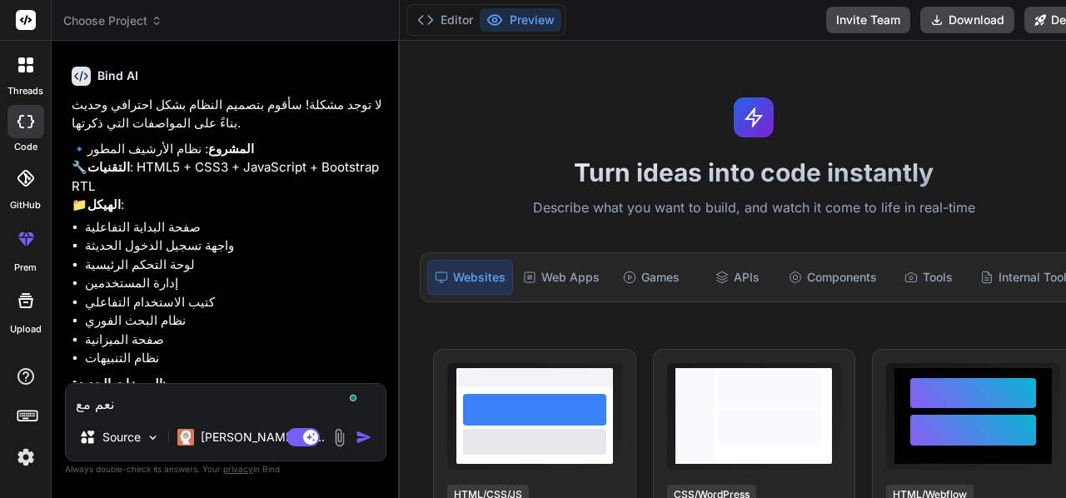
type textarea "x"
type textarea "نعم م"
type textarea "x"
type textarea "نعم"
type textarea "x"
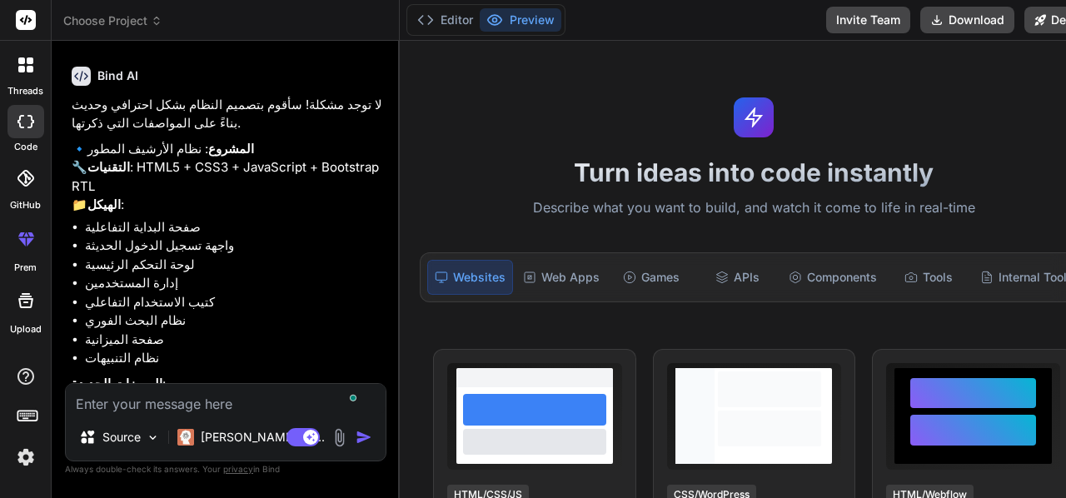
scroll to position [3113, 0]
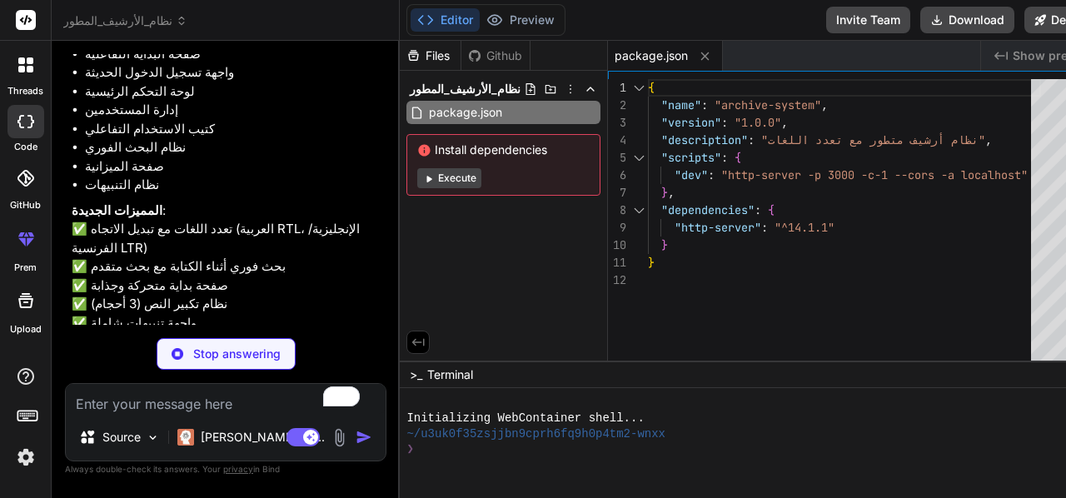
click at [440, 177] on button "Execute" at bounding box center [449, 178] width 64 height 20
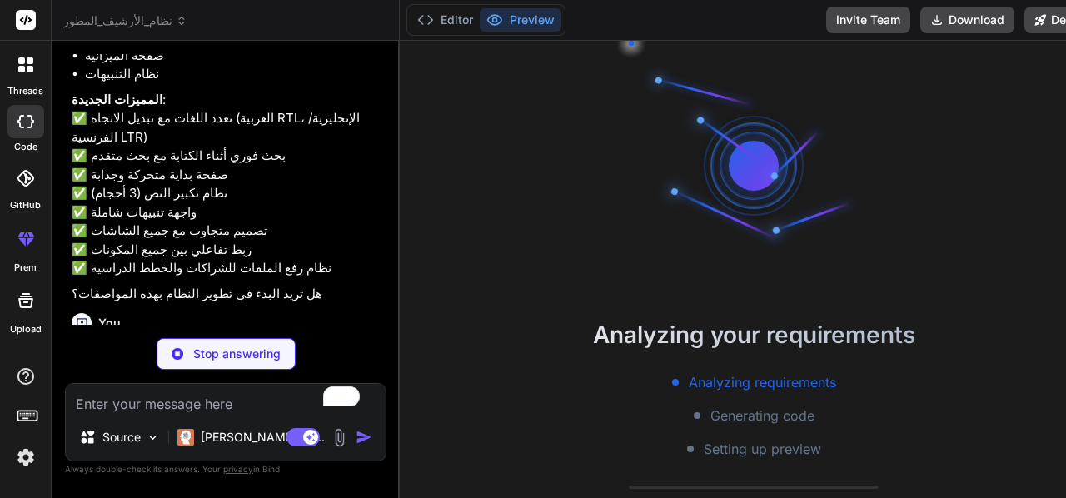
scroll to position [3227, 0]
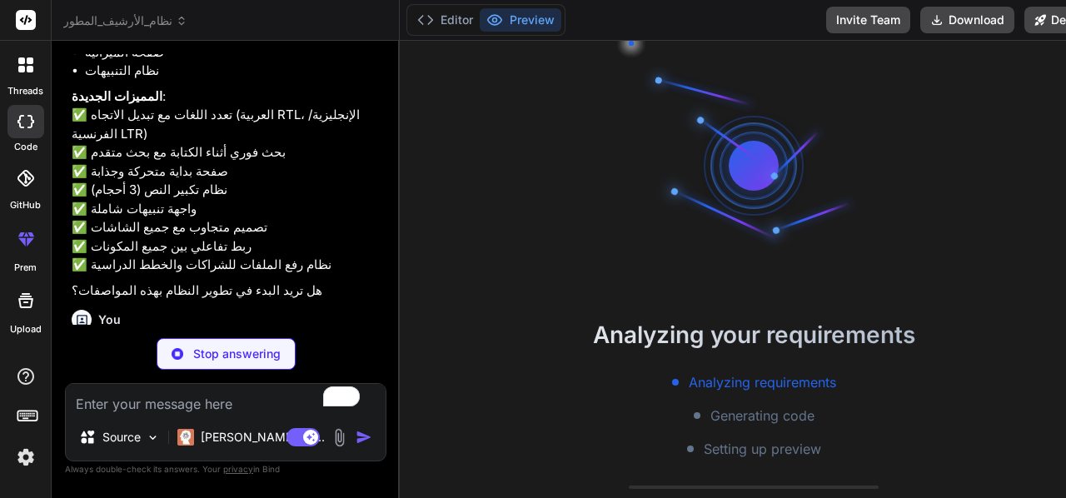
type textarea "x"
type textarea "</div> </footer> </div> <script src="[URL][DOMAIN_NAME]"></script> <script src=…"
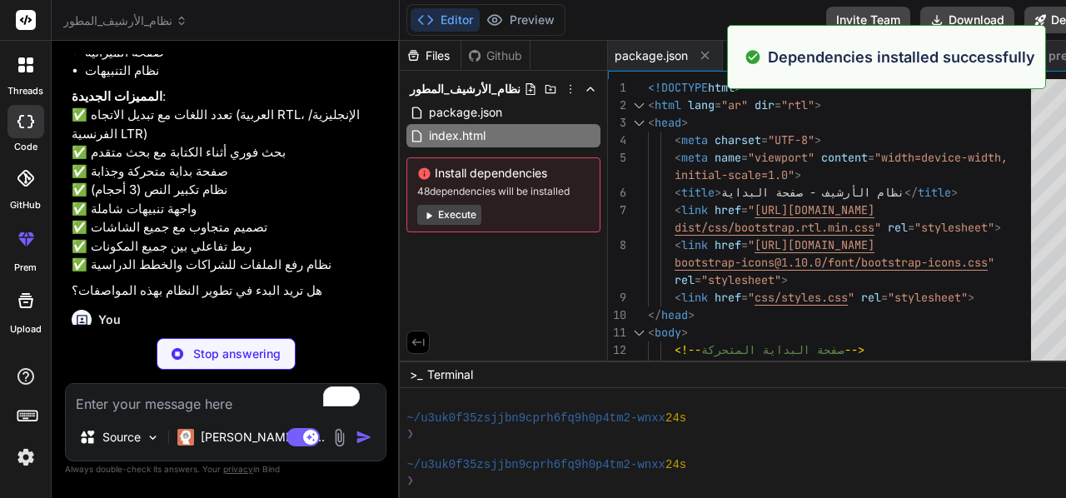
scroll to position [202, 0]
click at [437, 217] on button "Execute" at bounding box center [449, 215] width 64 height 20
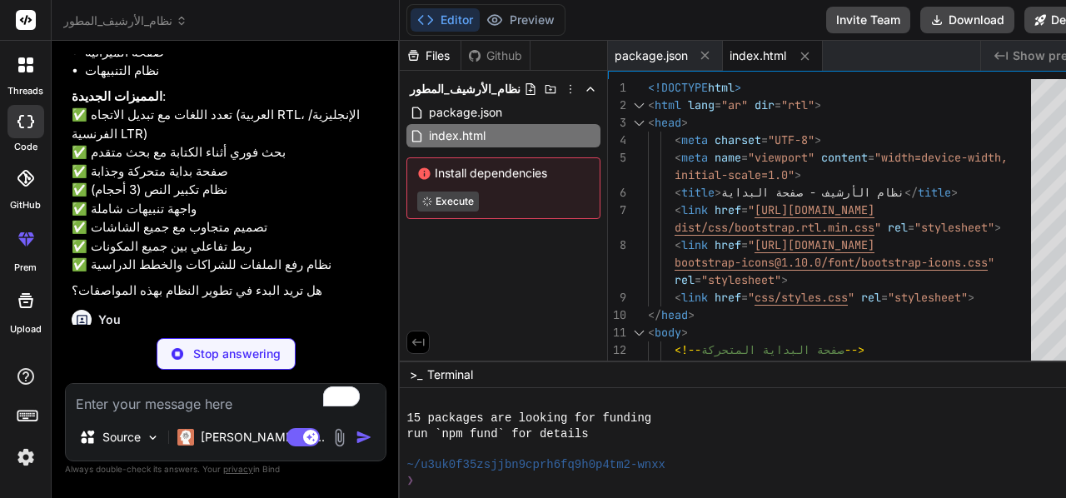
scroll to position [388, 0]
type textarea "x"
type textarea "}); </script> </body> </html>"
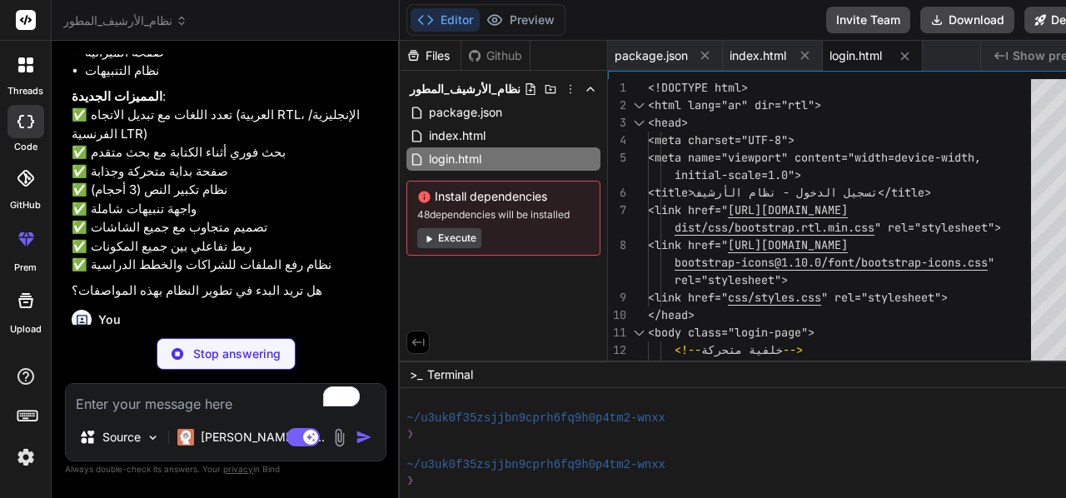
scroll to position [435, 0]
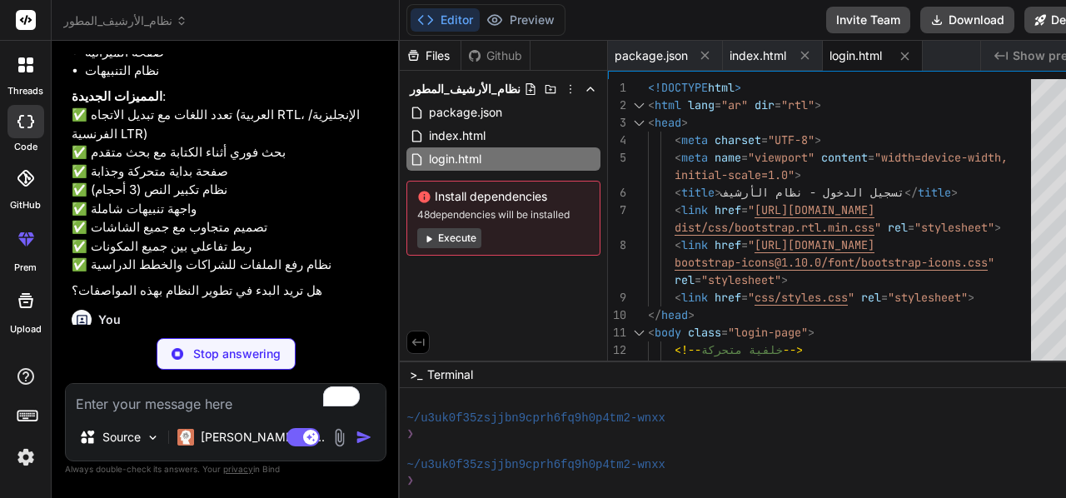
click at [456, 235] on button "Execute" at bounding box center [449, 238] width 64 height 20
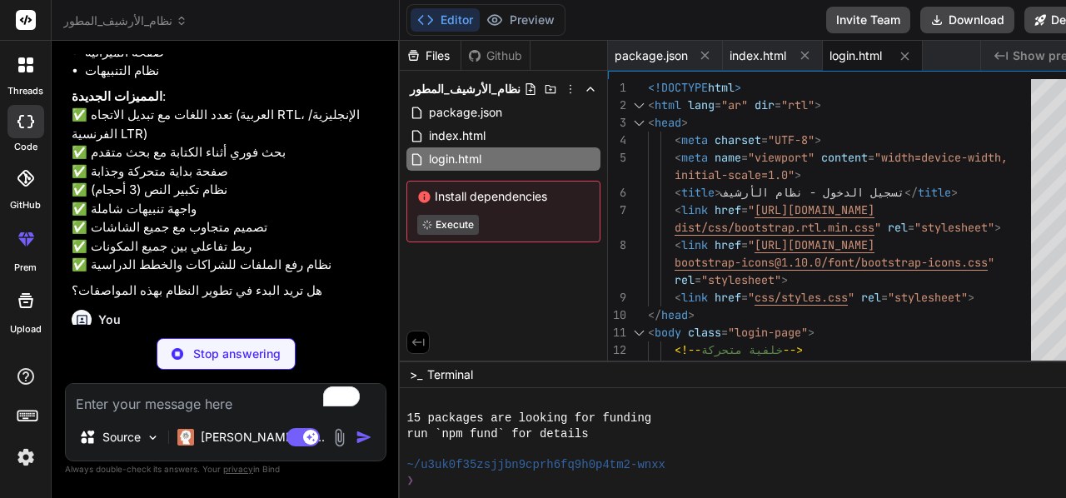
scroll to position [668, 0]
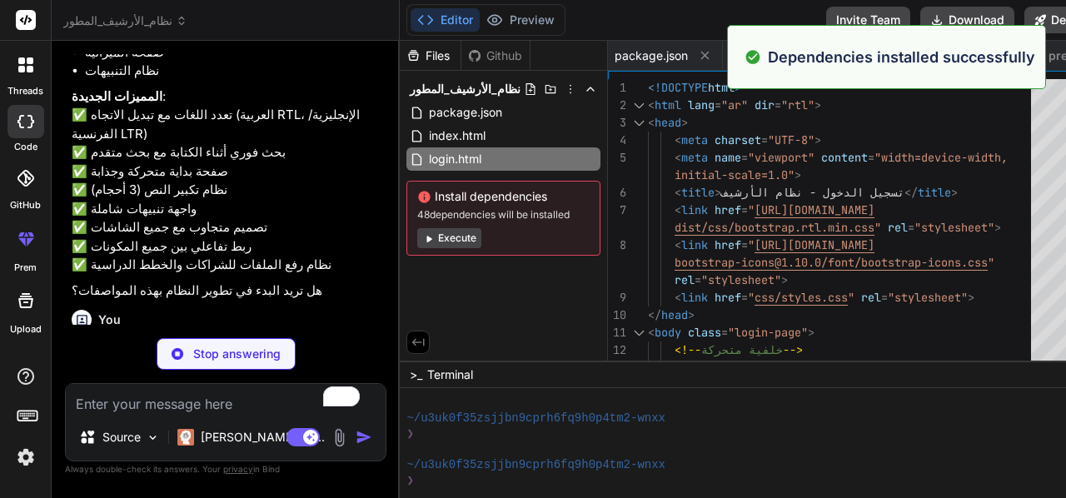
click at [466, 236] on button "Execute" at bounding box center [449, 238] width 64 height 20
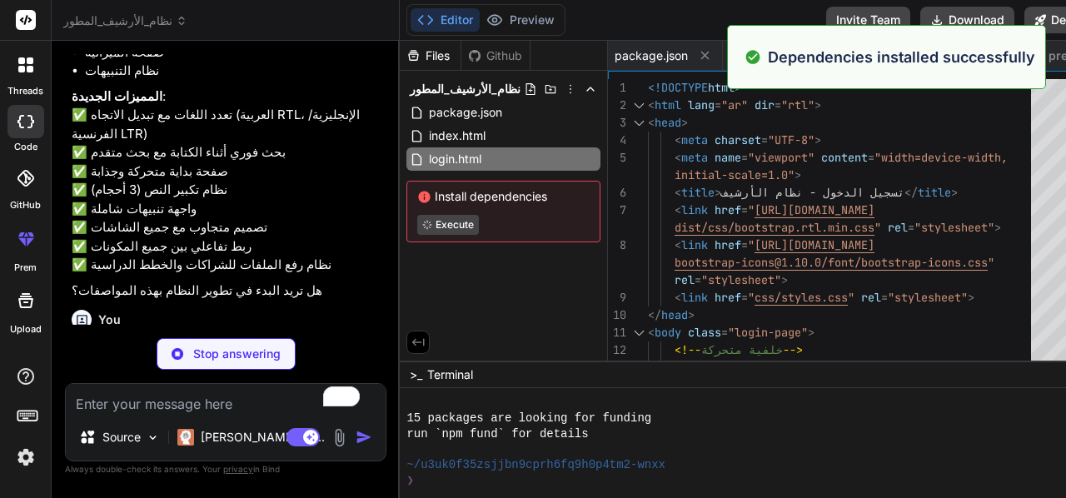
scroll to position [855, 0]
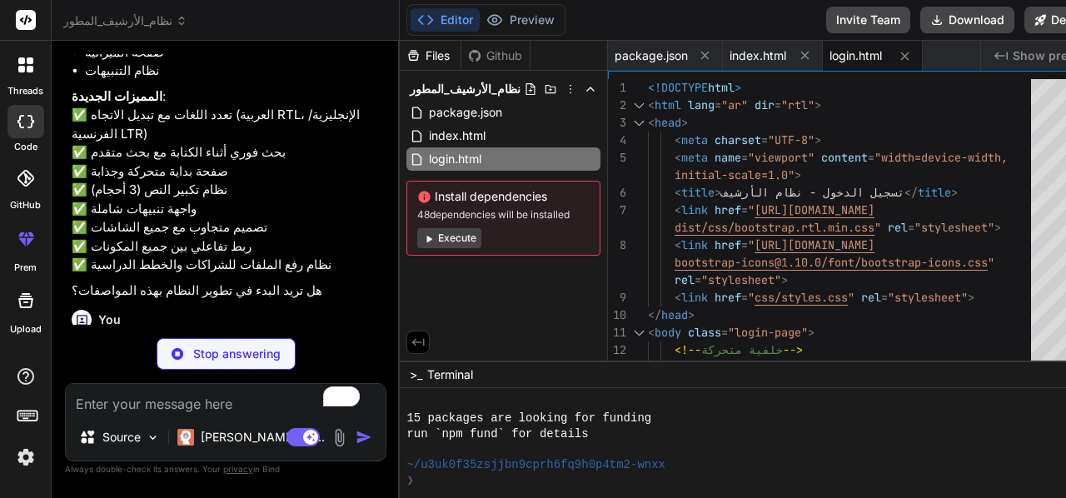
type textarea "x"
type textarea "</div> <script src="[URL][DOMAIN_NAME]"></script> <script src="js/script.js"></…"
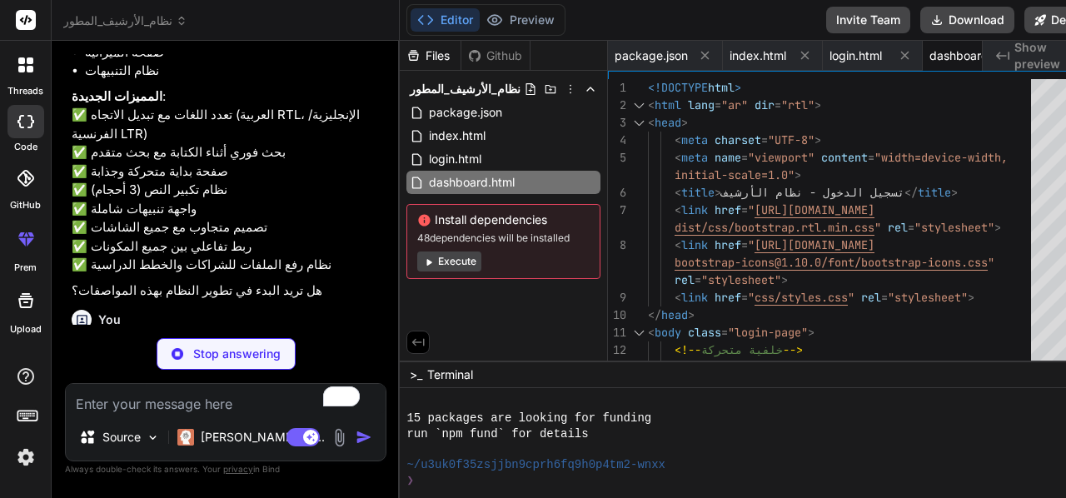
type textarea "x"
type textarea "</body> </html>"
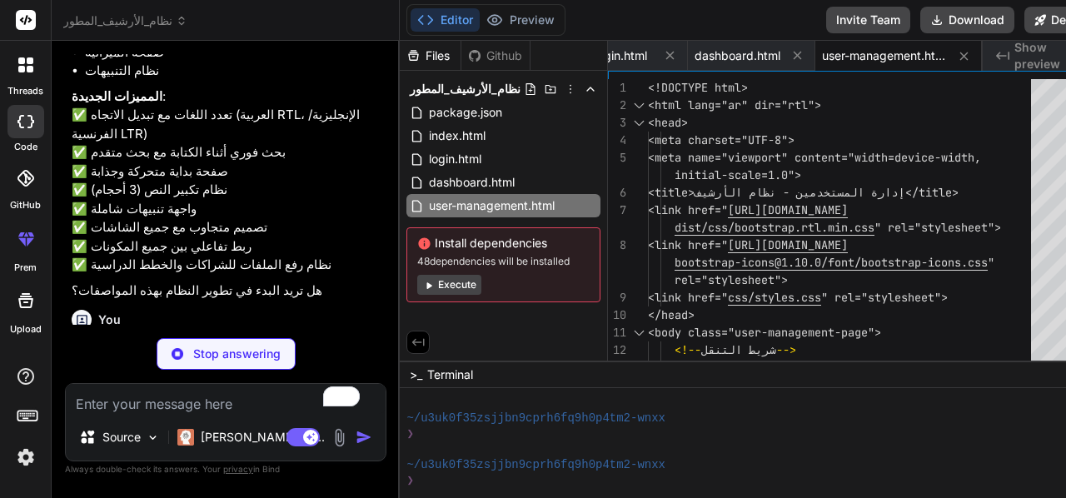
scroll to position [901, 0]
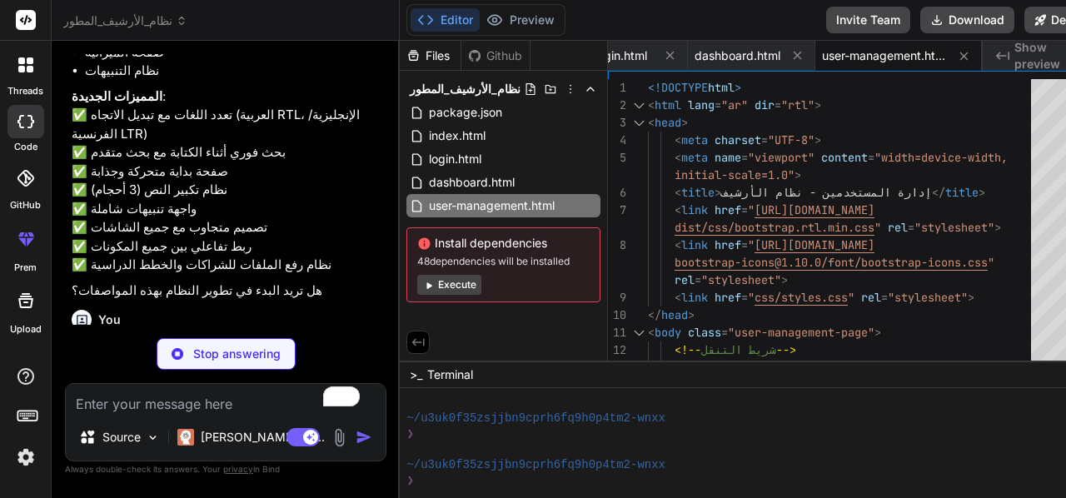
click at [442, 277] on button "Execute" at bounding box center [449, 285] width 64 height 20
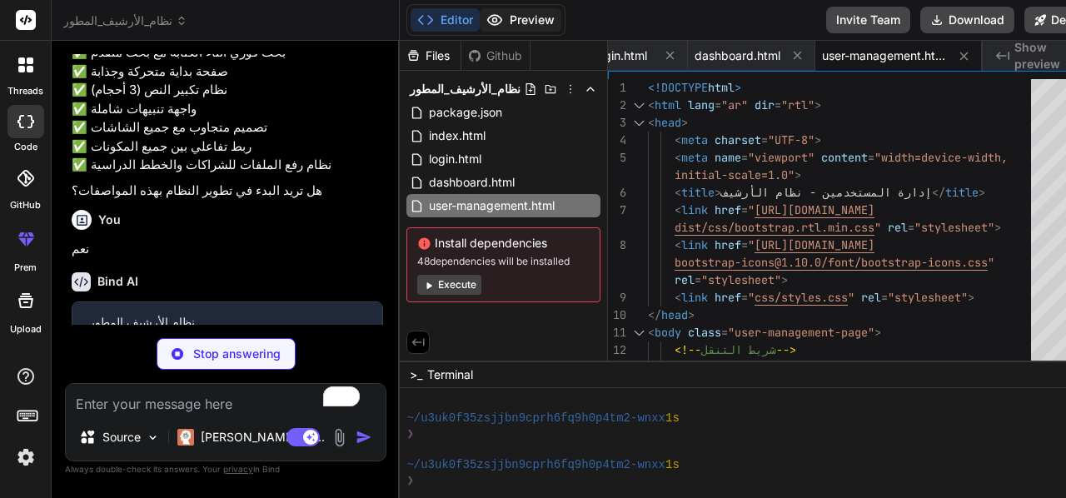
click at [505, 16] on button "Preview" at bounding box center [521, 19] width 82 height 23
type textarea "x"
type textarea "</div> </div> <script src="[URL][DOMAIN_NAME]"></script> <script src="js/script…"
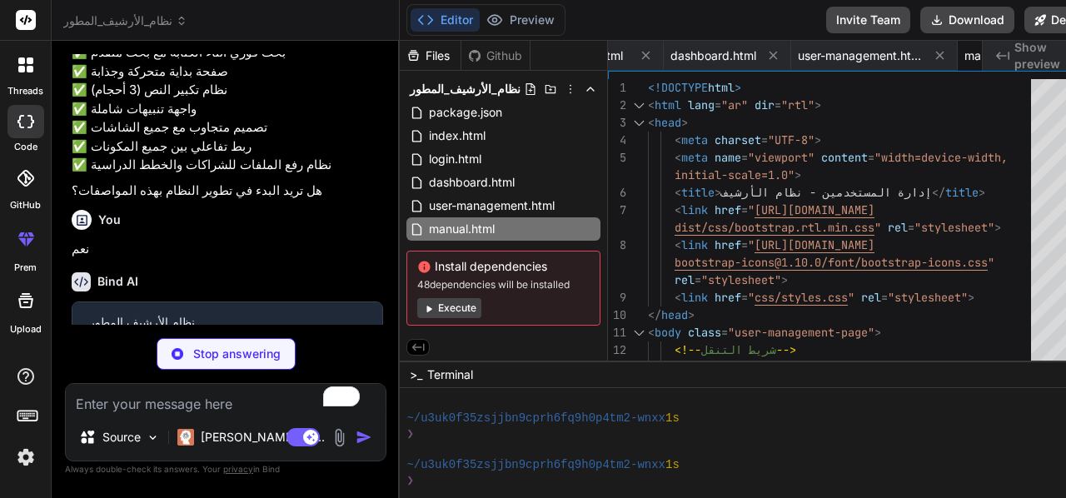
type textarea "x"
type textarea "</html>"
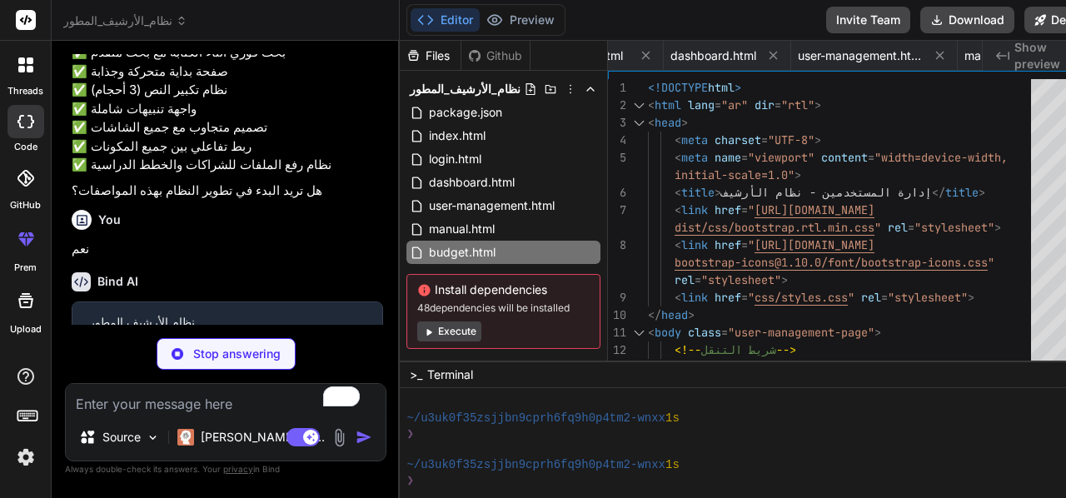
type textarea "x"
type textarea ".bg-danger { background-color: var(--danger-color) !important; }"
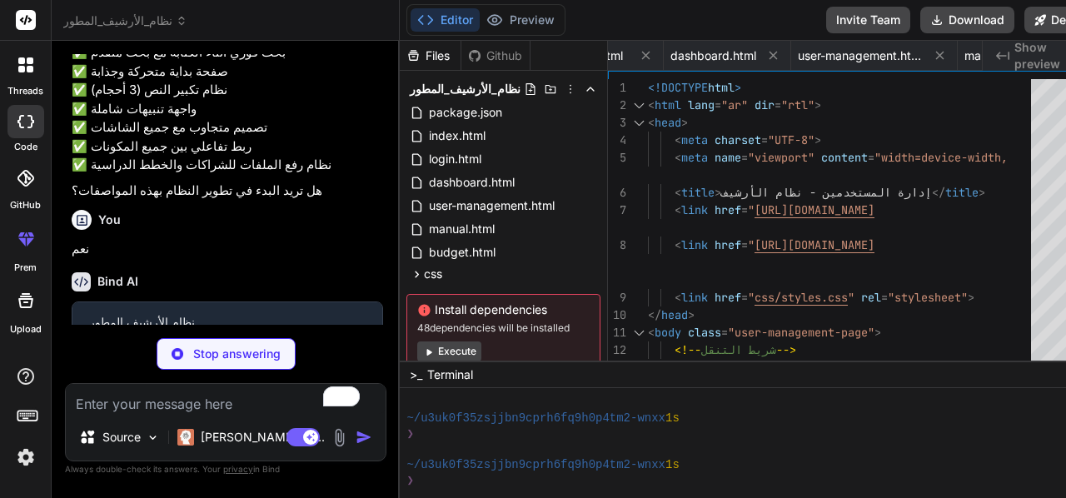
type textarea "x"
type textarea "changeFontSize, navigateToSection, performSearch, showNotification, refreshData…"
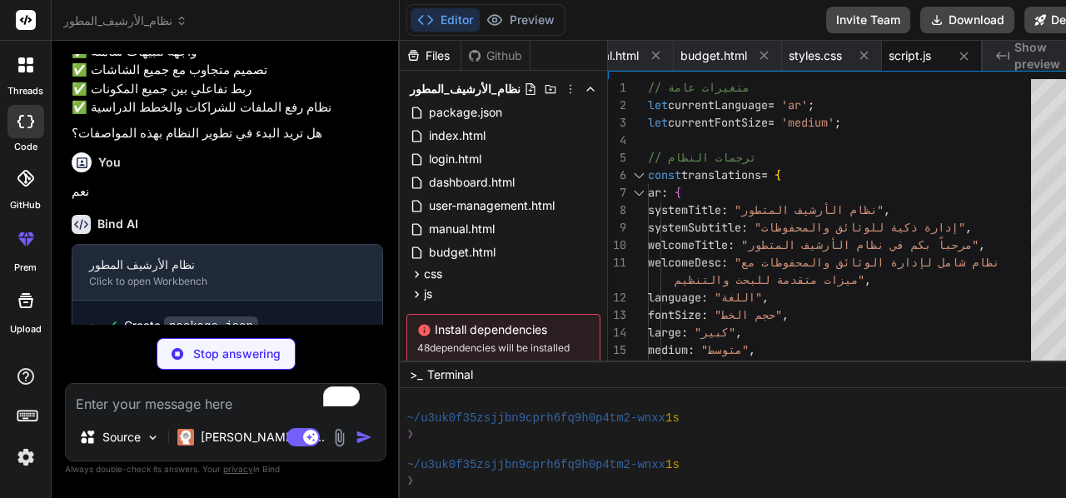
scroll to position [3427, 0]
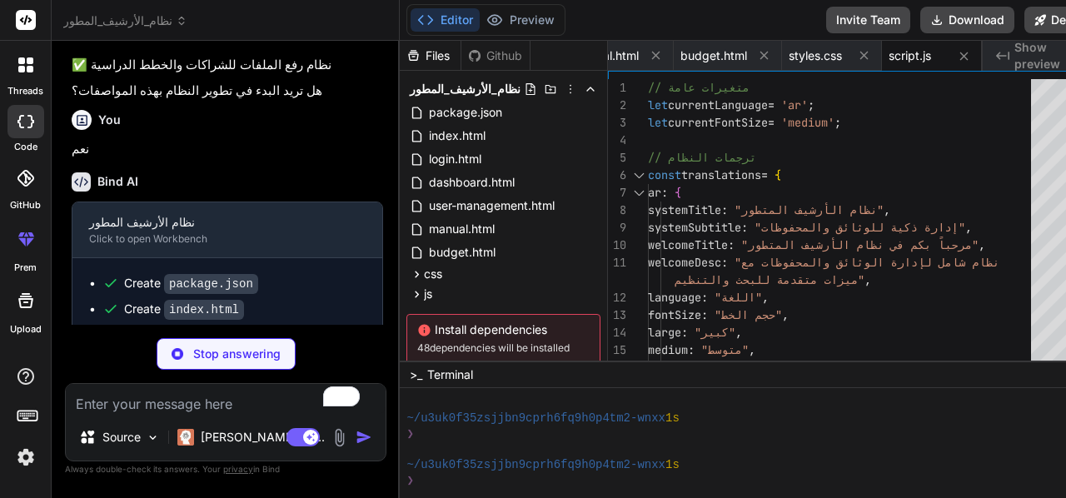
type textarea "x"
type textarea "function generateReport() { if (dashboard) dashboard.generateReport(); }"
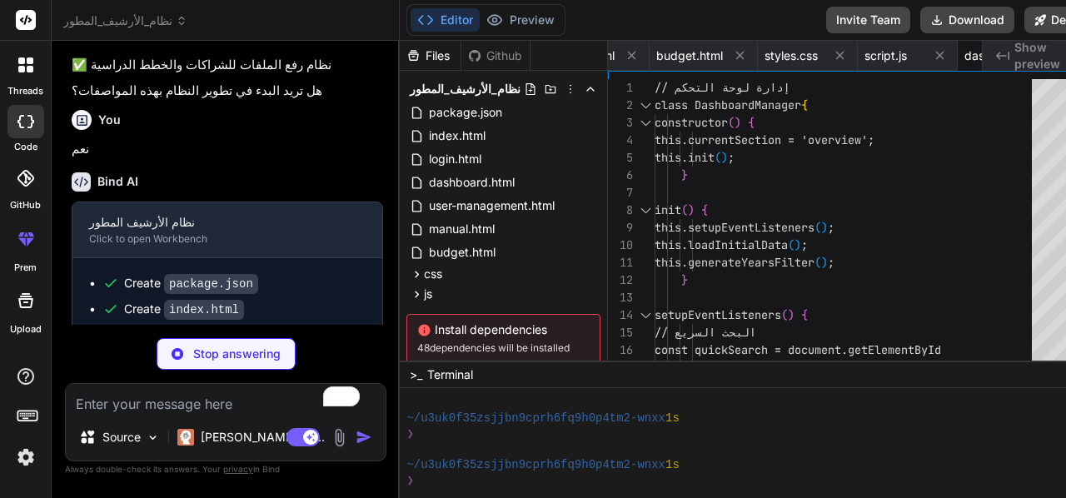
scroll to position [0, 788]
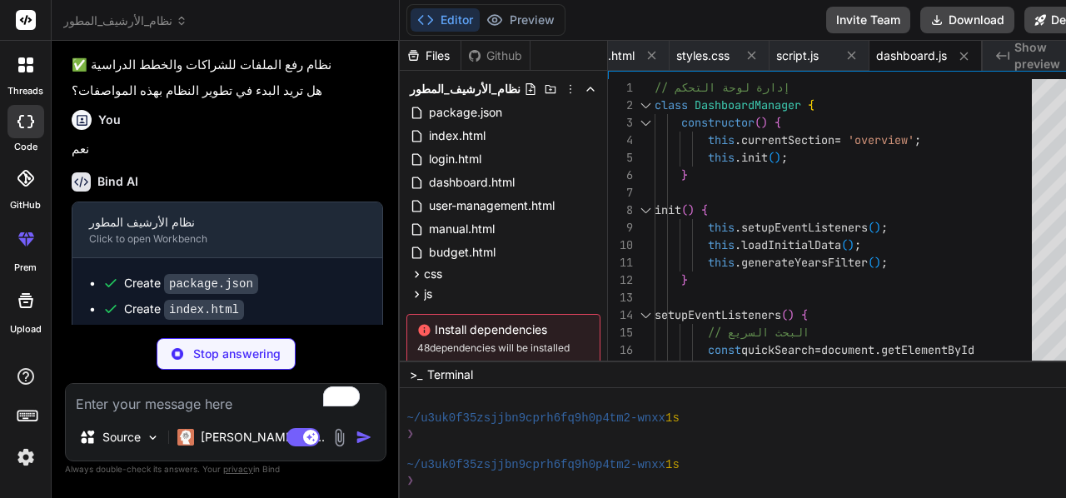
type textarea "x"
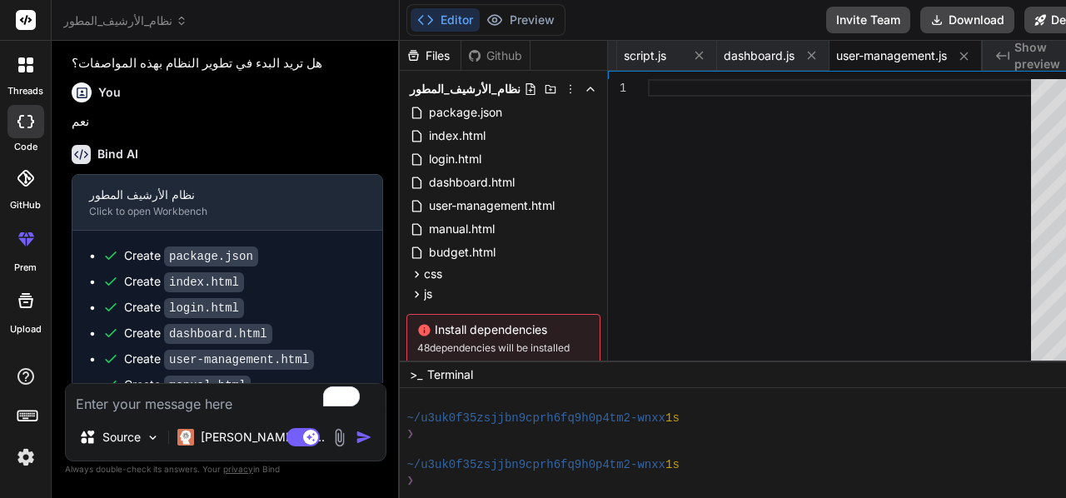
scroll to position [63, 0]
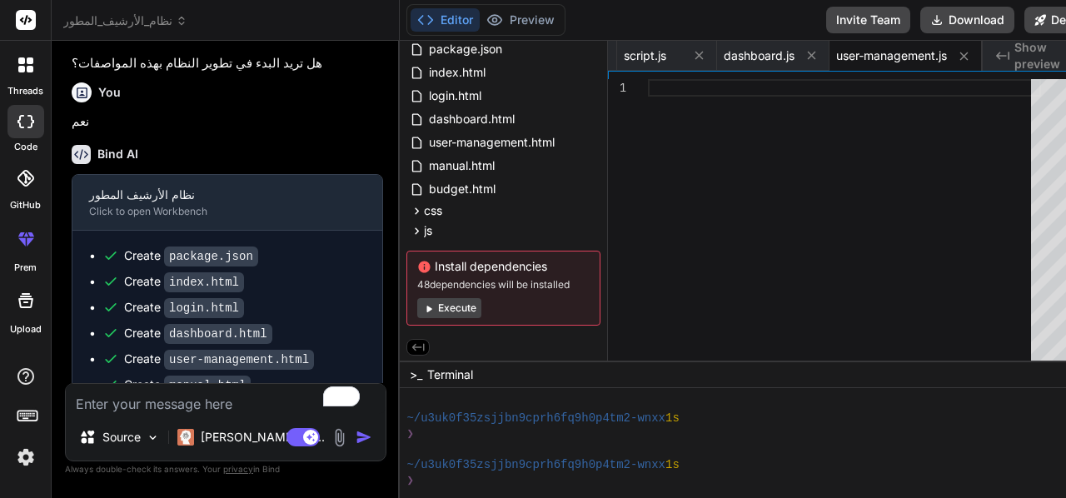
click at [449, 310] on button "Execute" at bounding box center [449, 308] width 64 height 20
click at [449, 309] on button "Execute" at bounding box center [449, 308] width 64 height 20
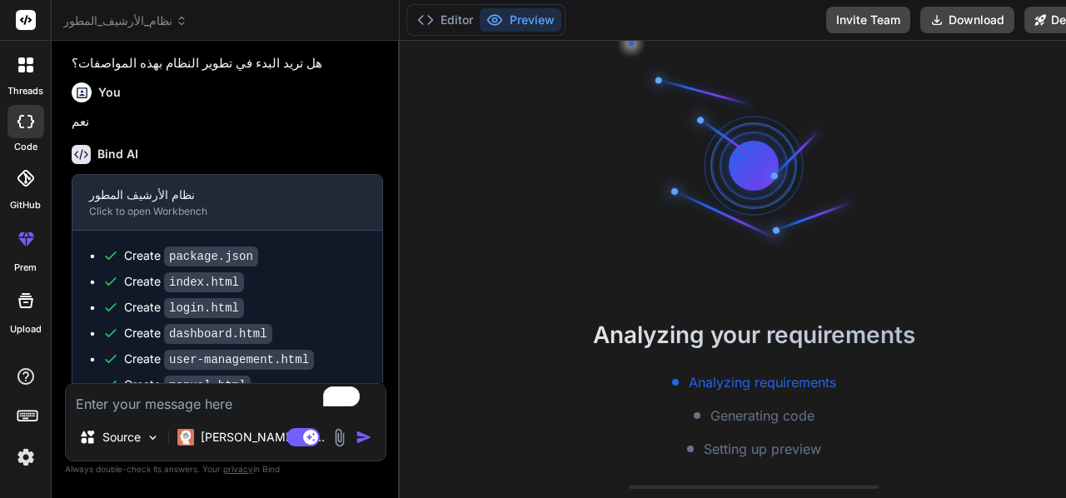
scroll to position [1601, 0]
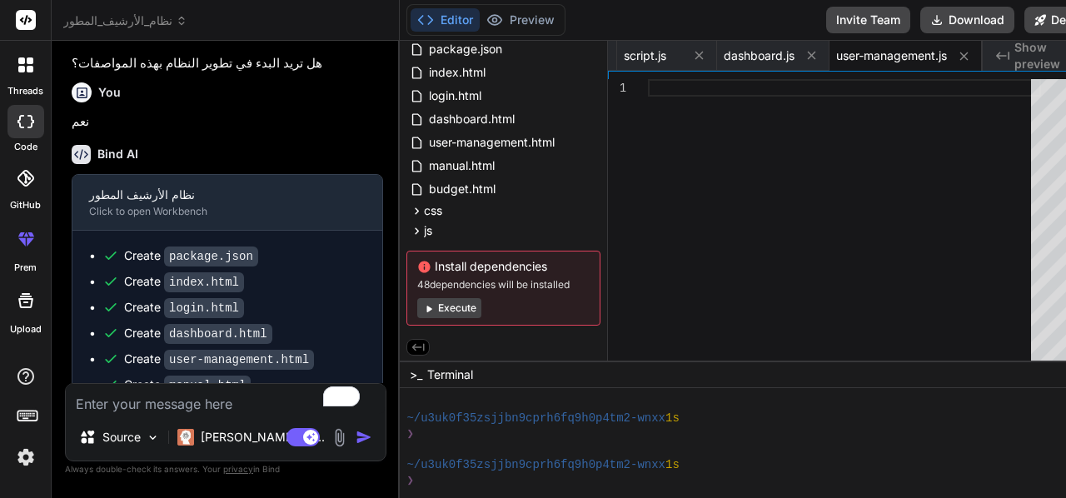
click at [449, 309] on button "Execute" at bounding box center [449, 308] width 64 height 20
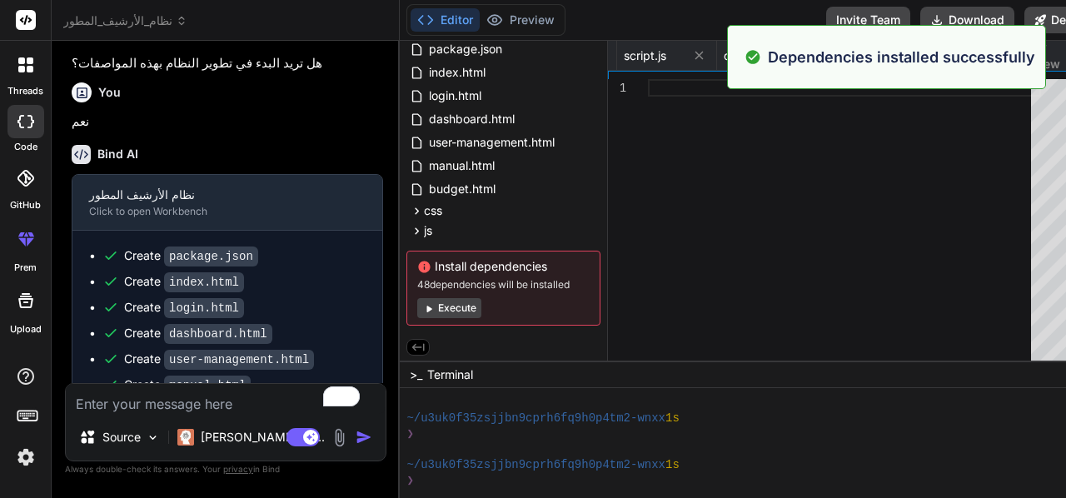
scroll to position [1834, 0]
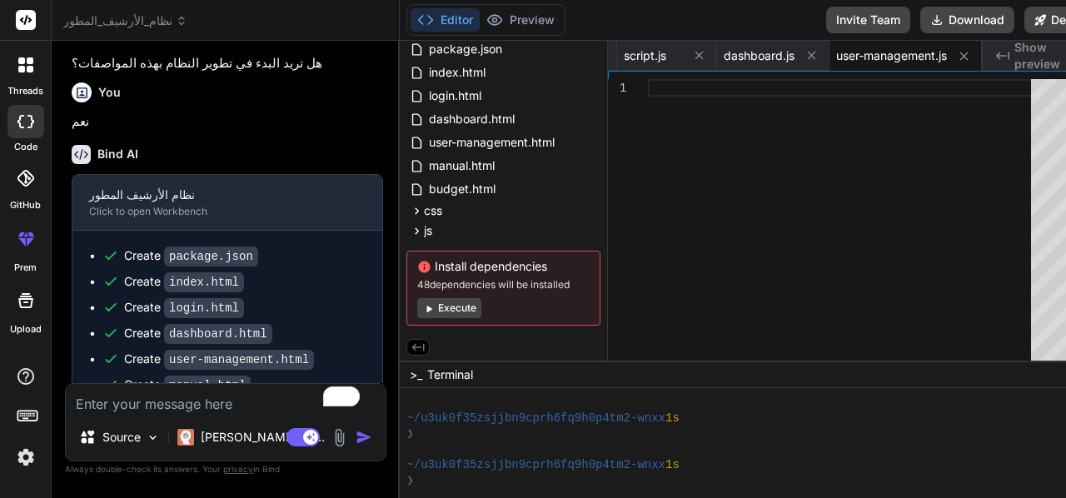
click at [446, 307] on button "Execute" at bounding box center [449, 308] width 64 height 20
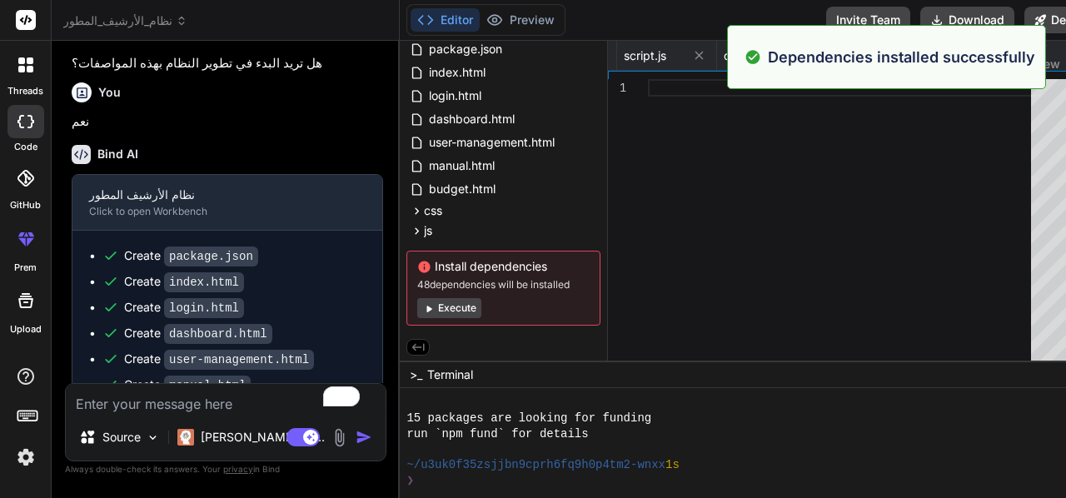
scroll to position [2068, 0]
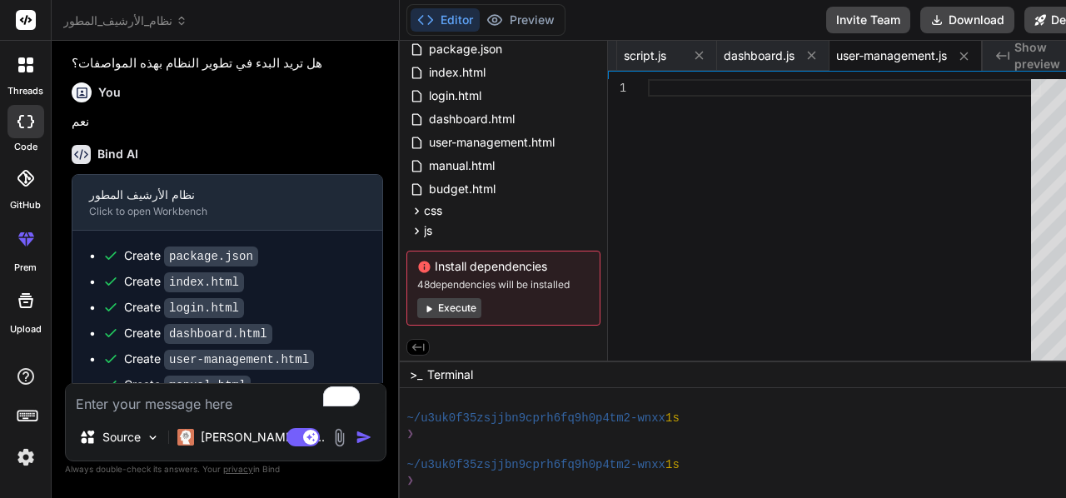
click at [441, 305] on button "Execute" at bounding box center [449, 308] width 64 height 20
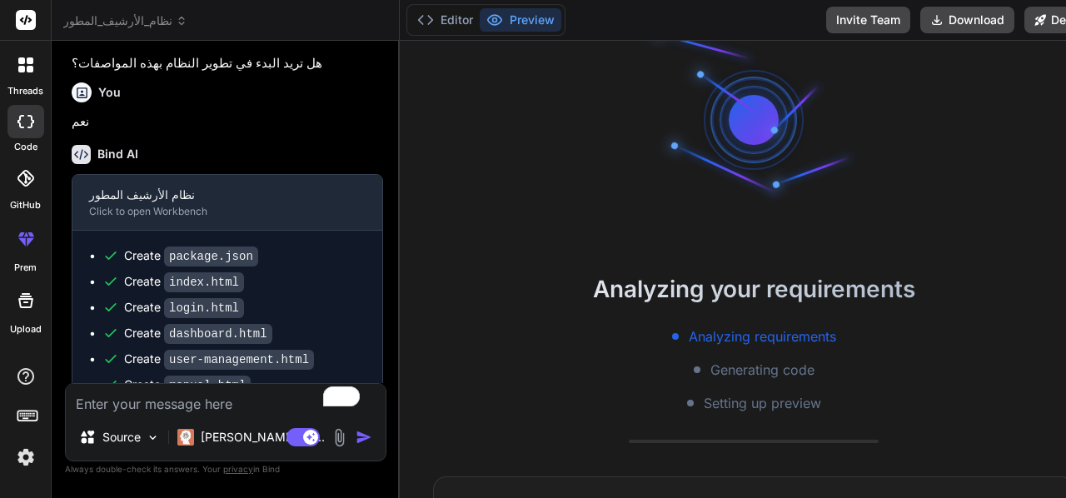
scroll to position [57, 0]
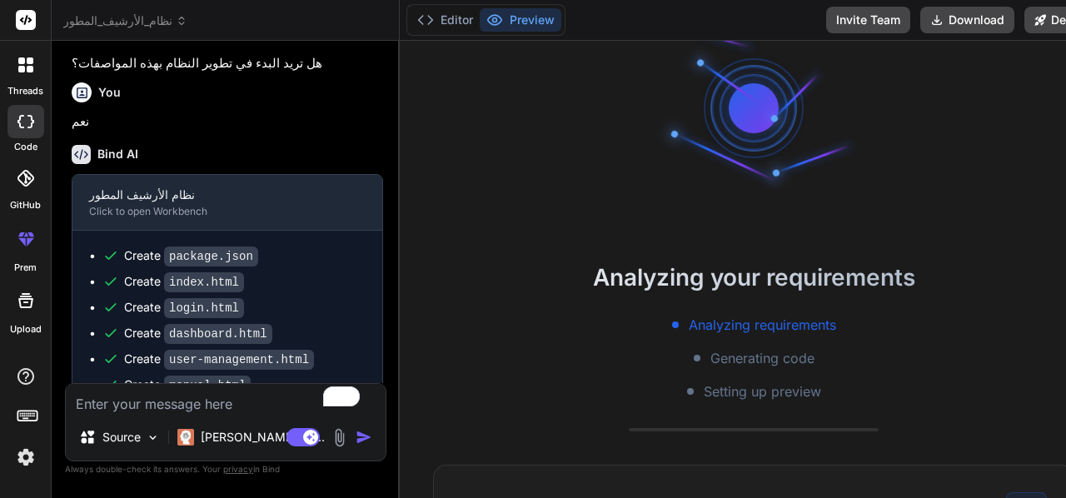
type textarea "x"
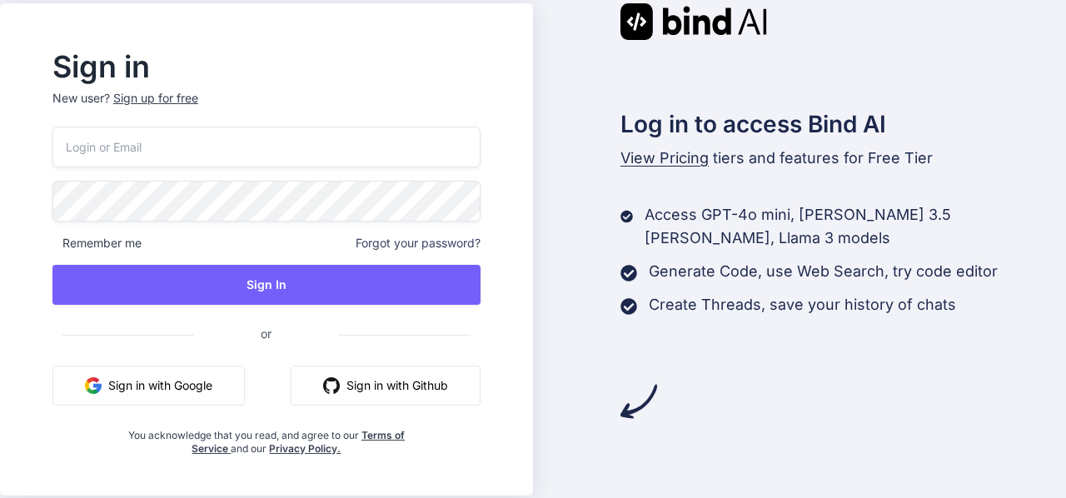
click at [203, 392] on button "Sign in with Google" at bounding box center [148, 386] width 192 height 40
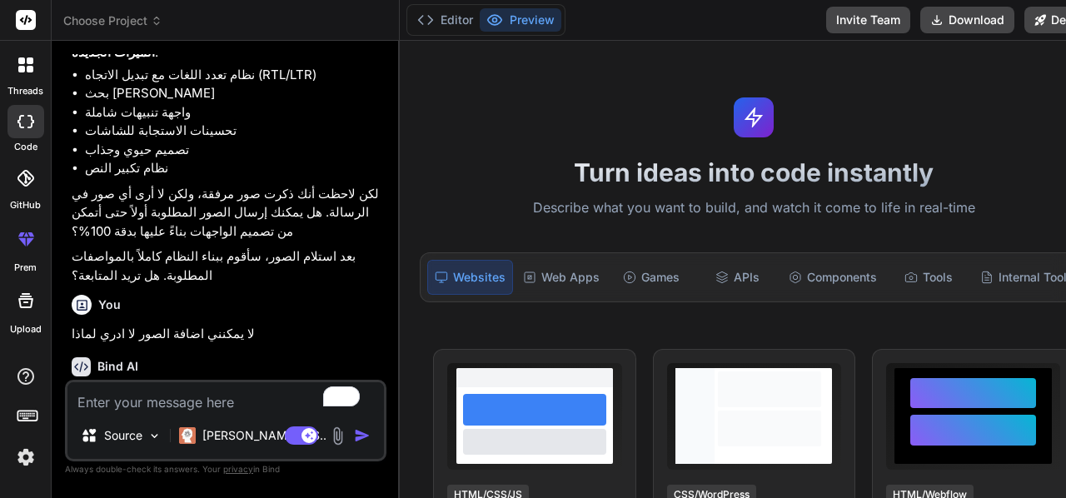
scroll to position [2696, 0]
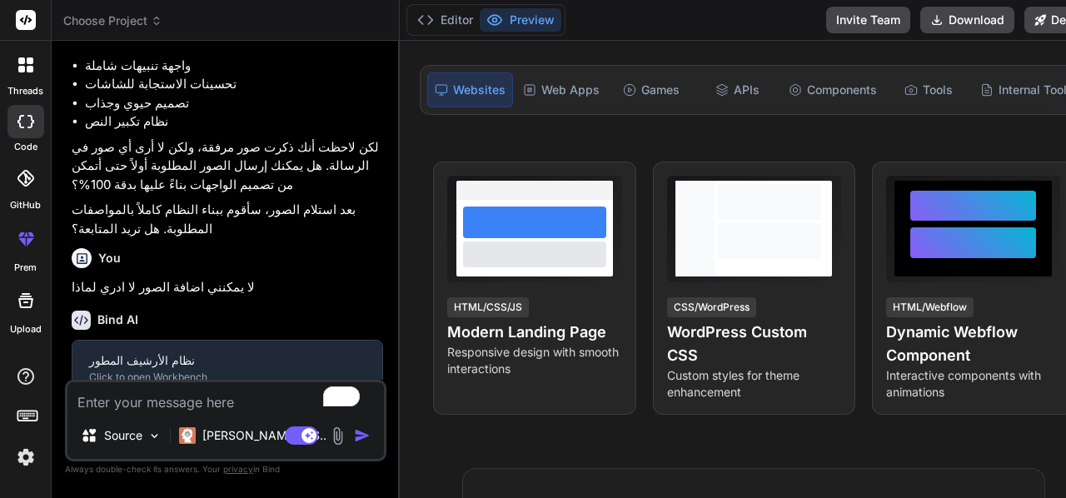
scroll to position [0, 0]
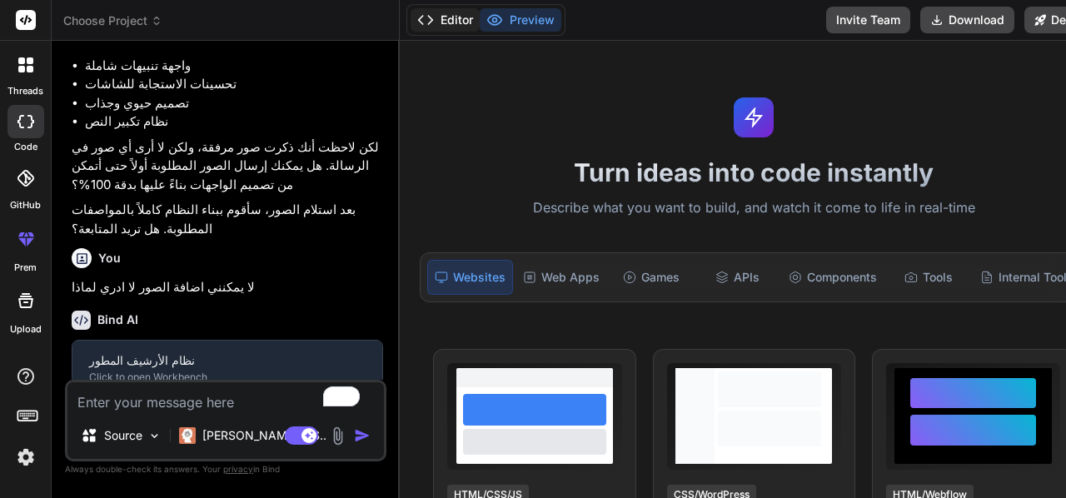
click at [445, 20] on button "Editor" at bounding box center [445, 19] width 69 height 23
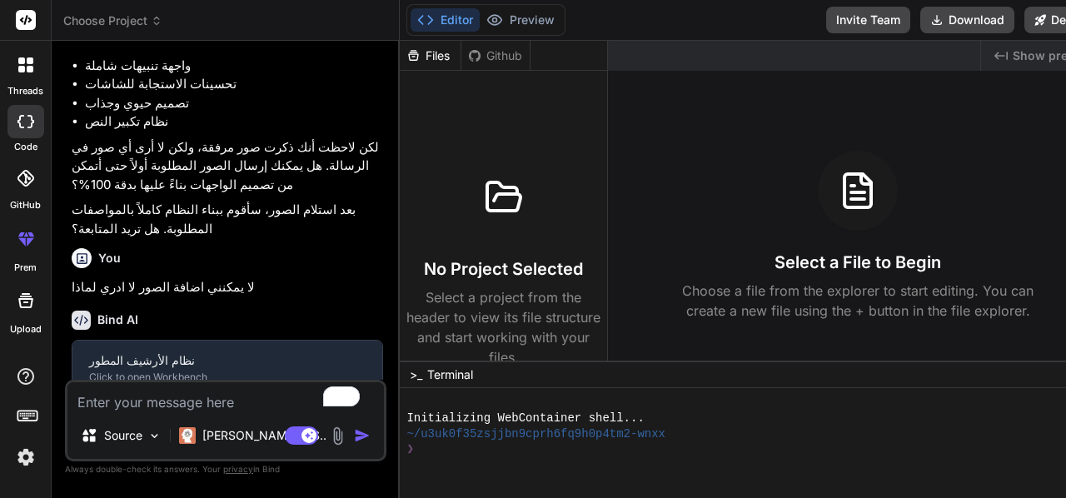
click at [142, 394] on textarea "To enrich screen reader interactions, please activate Accessibility in Grammarl…" at bounding box center [225, 397] width 317 height 30
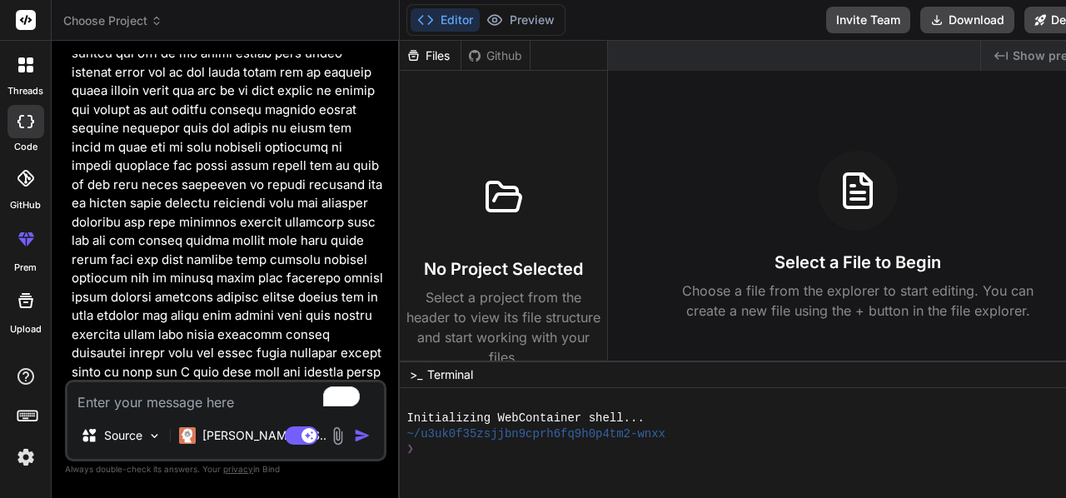
scroll to position [1241, 0]
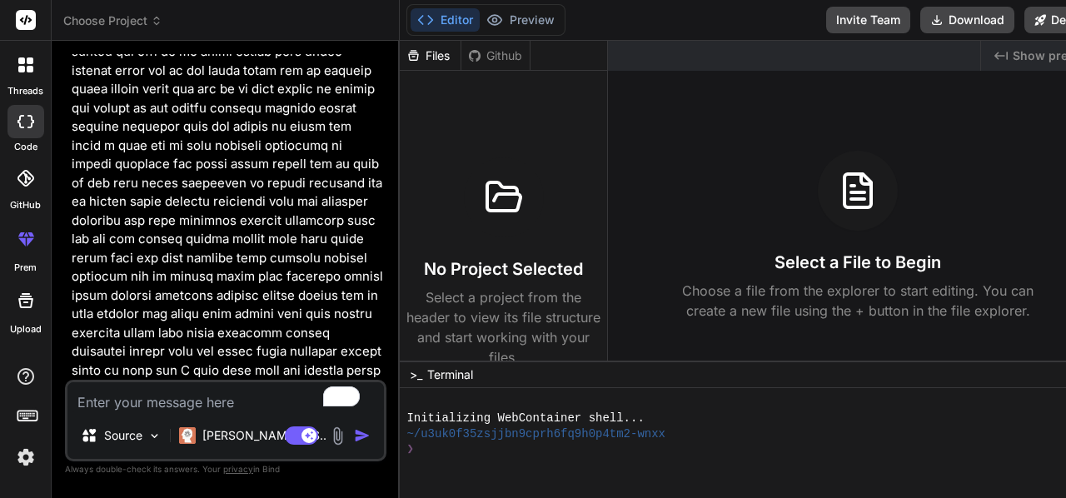
click at [330, 436] on img at bounding box center [337, 436] width 19 height 19
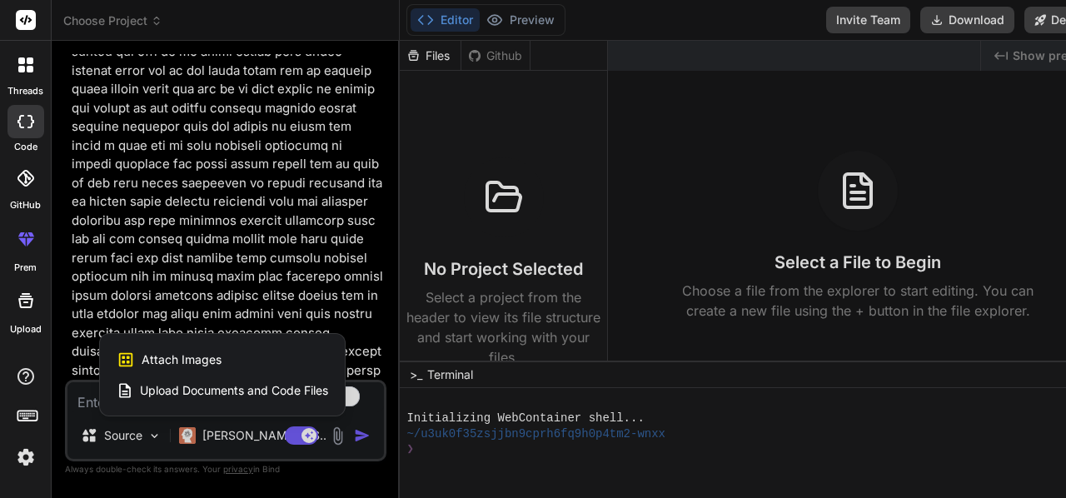
click at [218, 357] on div "Attach Images Image attachments are only supported in Claude and Gemini models." at bounding box center [223, 360] width 212 height 32
type textarea "x"
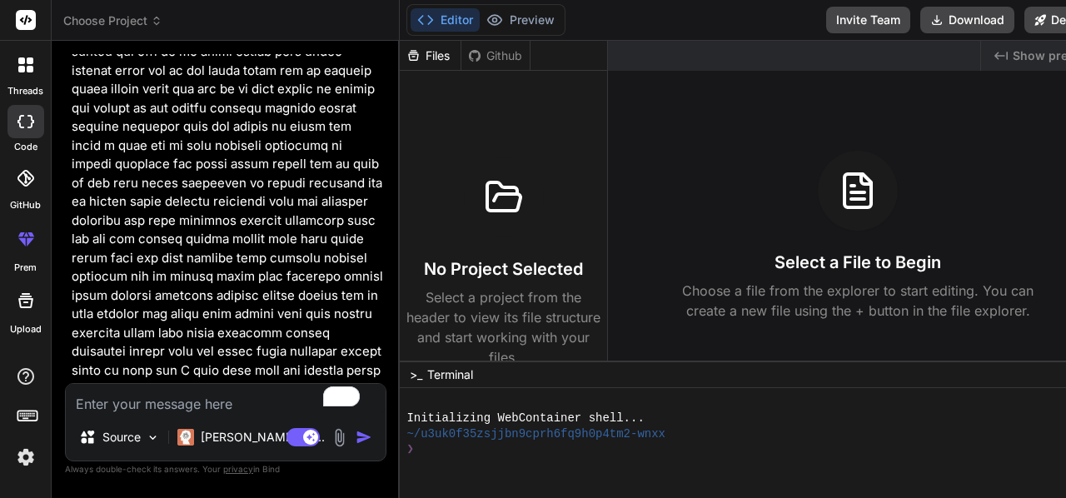
type input "C:\fakepath\الصفحة الرئيسية.PNG"
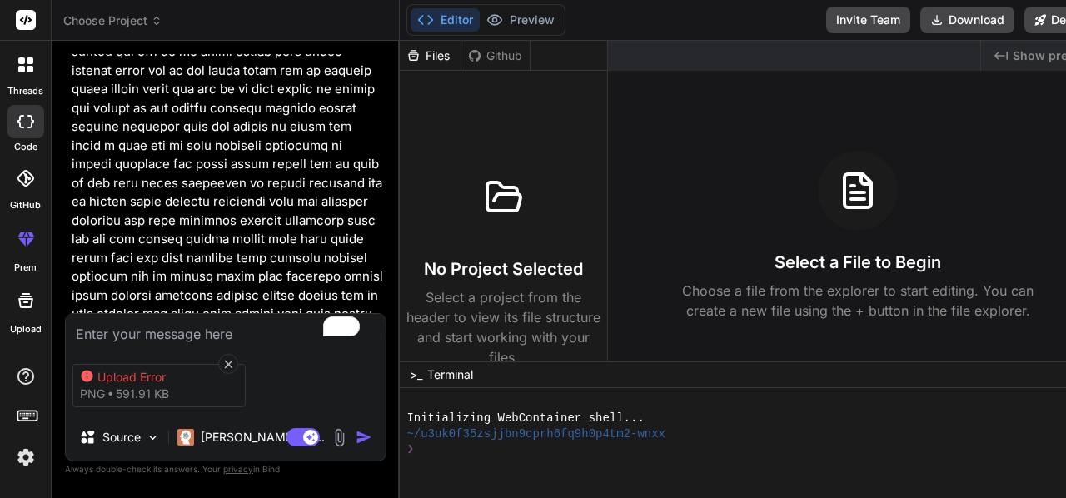
click at [228, 360] on icon at bounding box center [228, 364] width 8 height 8
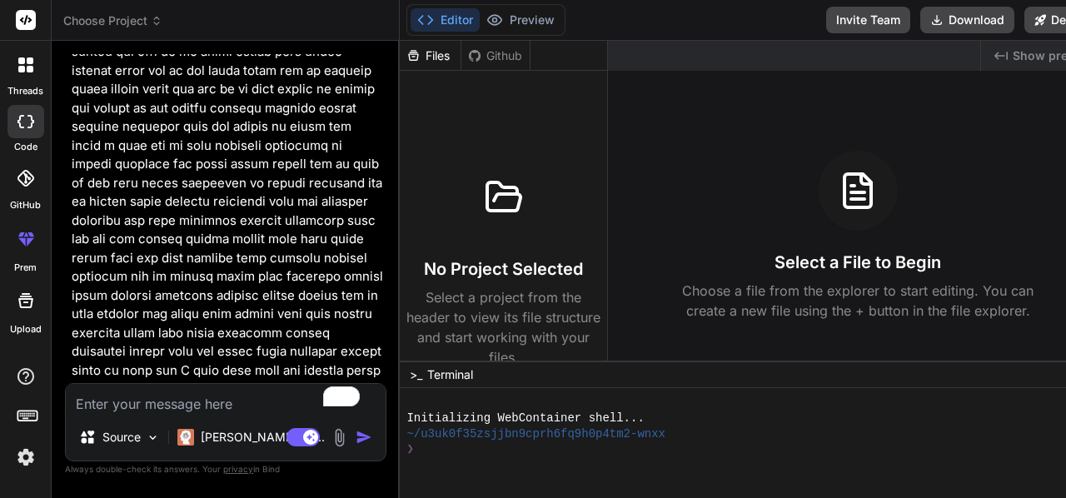
click at [336, 434] on img at bounding box center [339, 437] width 19 height 19
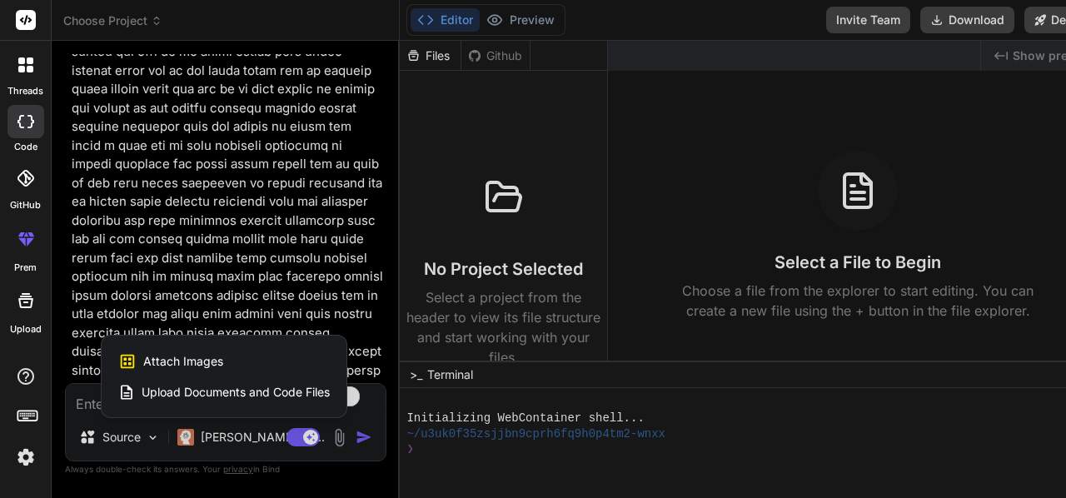
click at [150, 392] on span "Upload Documents and Code Files" at bounding box center [236, 392] width 188 height 17
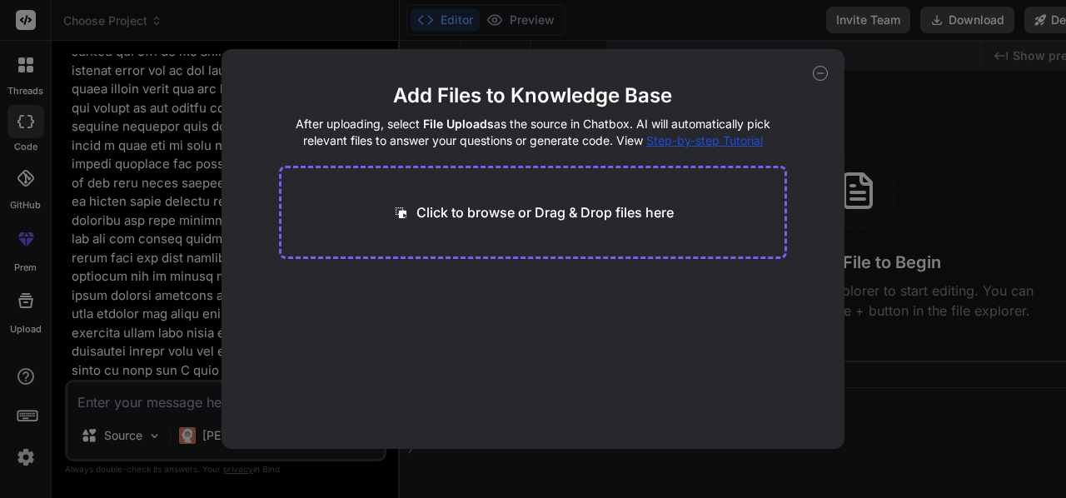
click at [153, 343] on div "Add Files to Knowledge Base After uploading, select File Uploads as the source …" at bounding box center [533, 249] width 1066 height 498
type textarea "x"
